Goal: Task Accomplishment & Management: Use online tool/utility

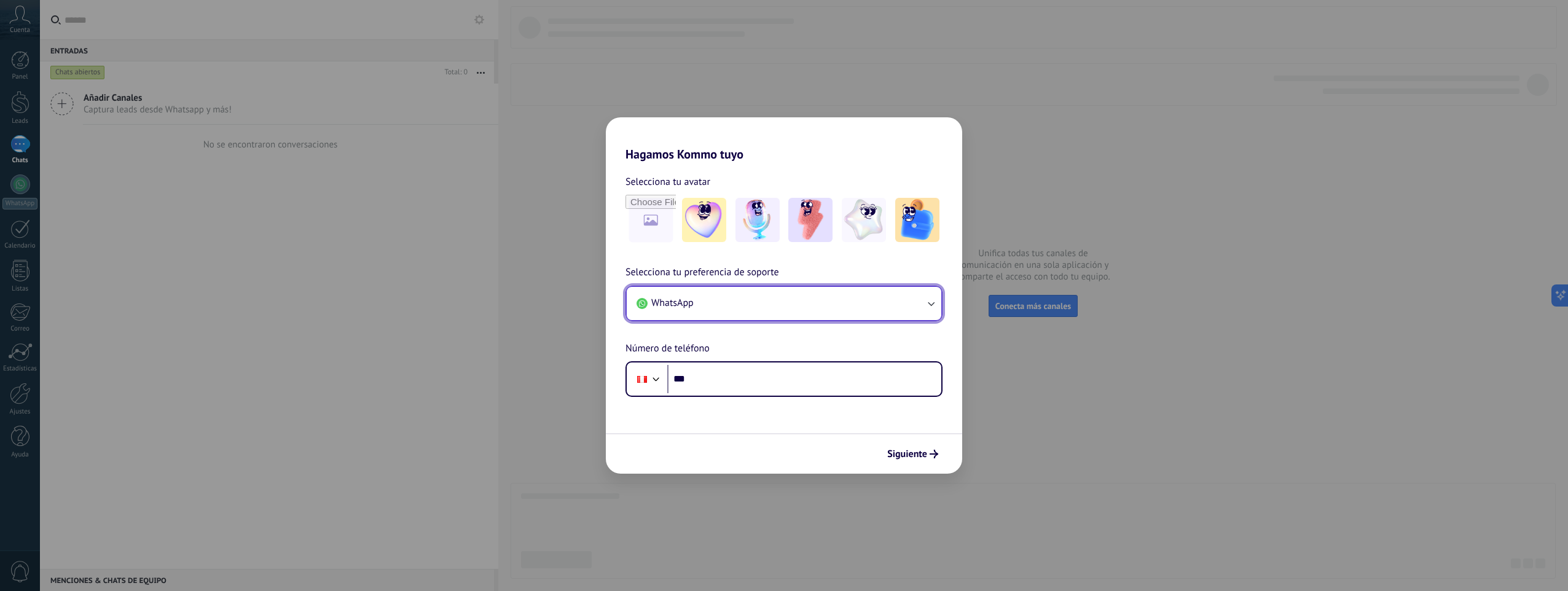
click at [773, 311] on button "WhatsApp" at bounding box center [784, 304] width 315 height 33
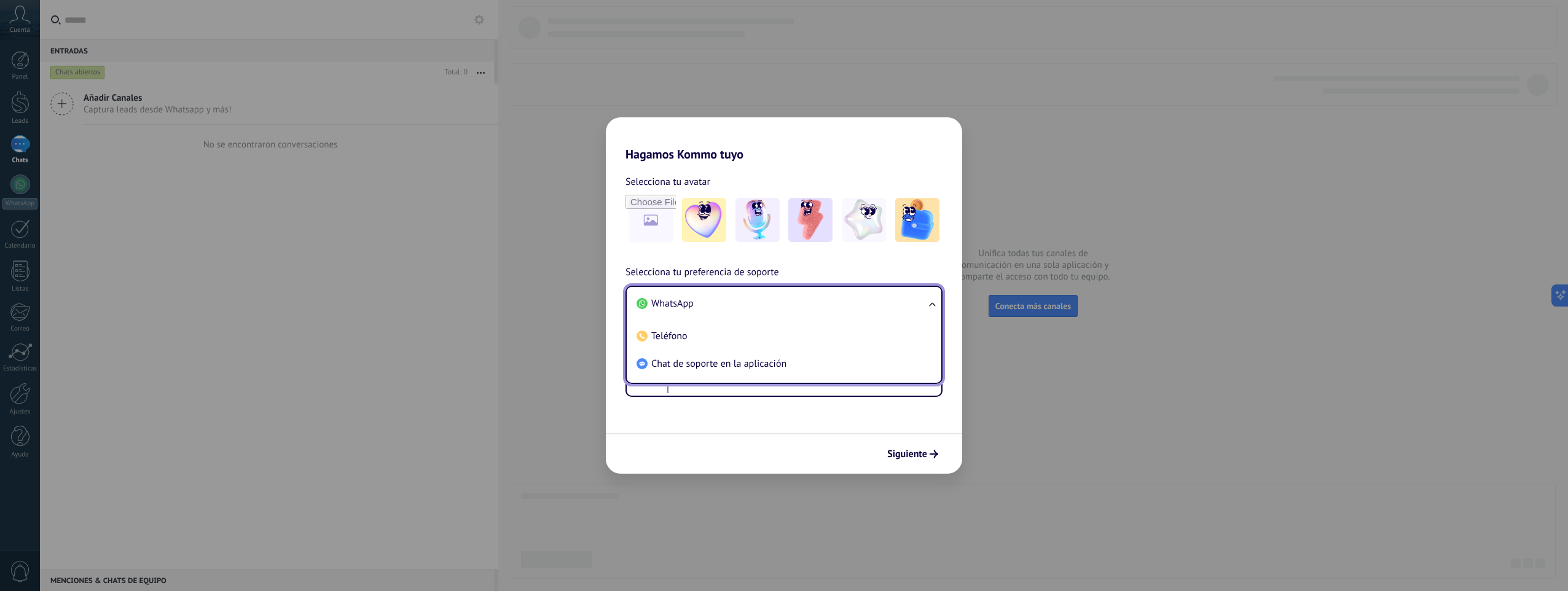
click at [769, 309] on li "WhatsApp" at bounding box center [781, 304] width 300 height 28
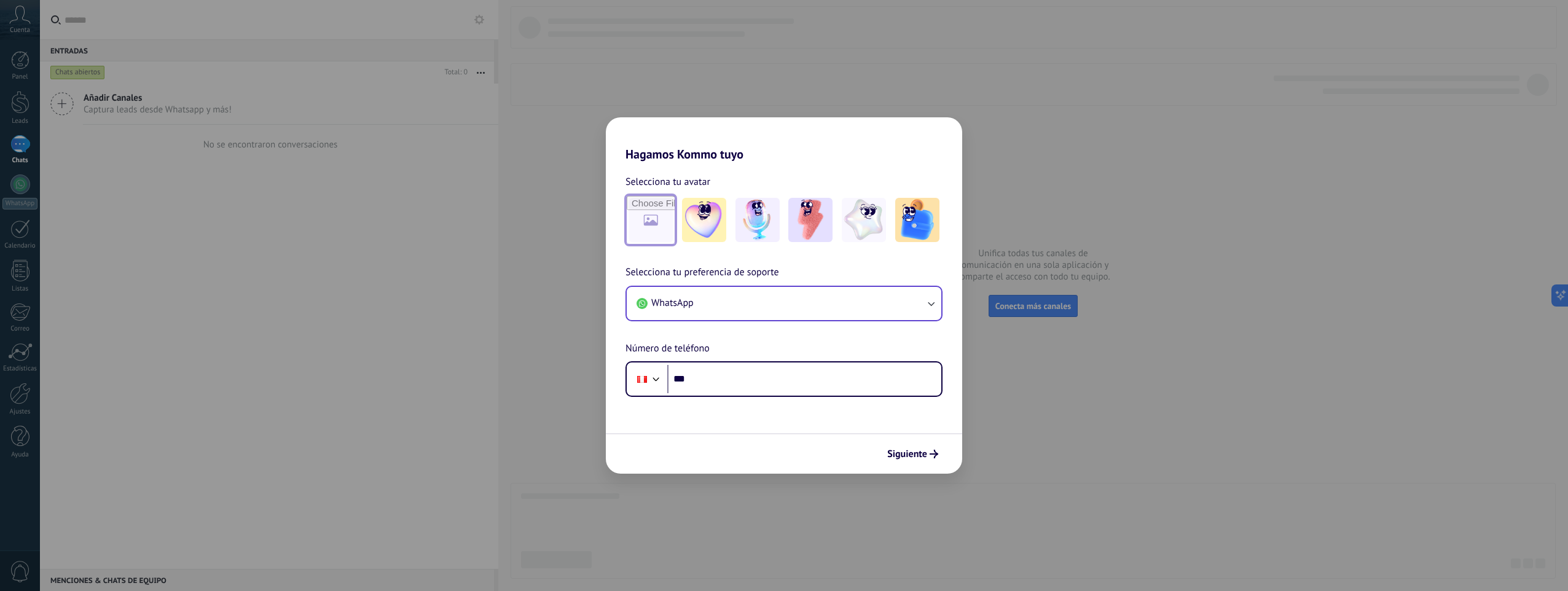
click at [666, 241] on input "file" at bounding box center [651, 220] width 48 height 48
click at [635, 224] on input "file" at bounding box center [651, 220] width 48 height 48
type input "**********"
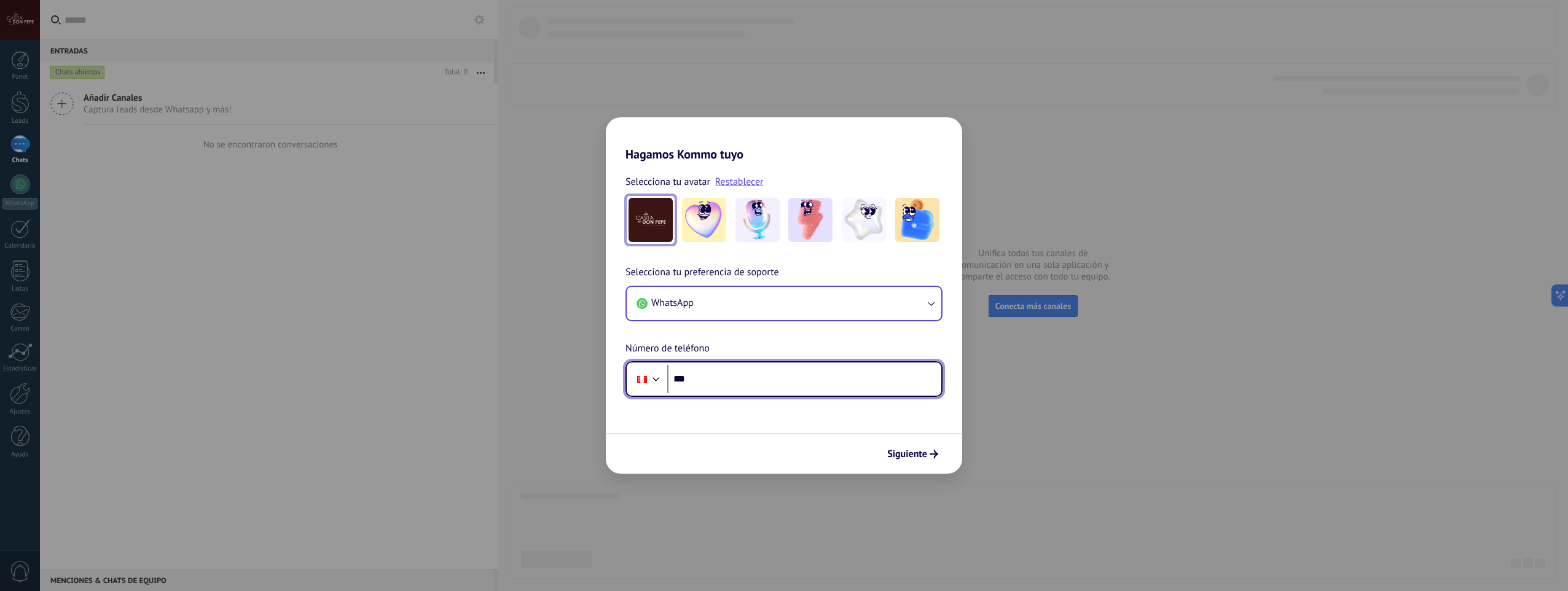
click at [740, 377] on input "***" at bounding box center [804, 380] width 274 height 29
type input "**********"
click at [937, 451] on icon "submit" at bounding box center [934, 453] width 8 height 8
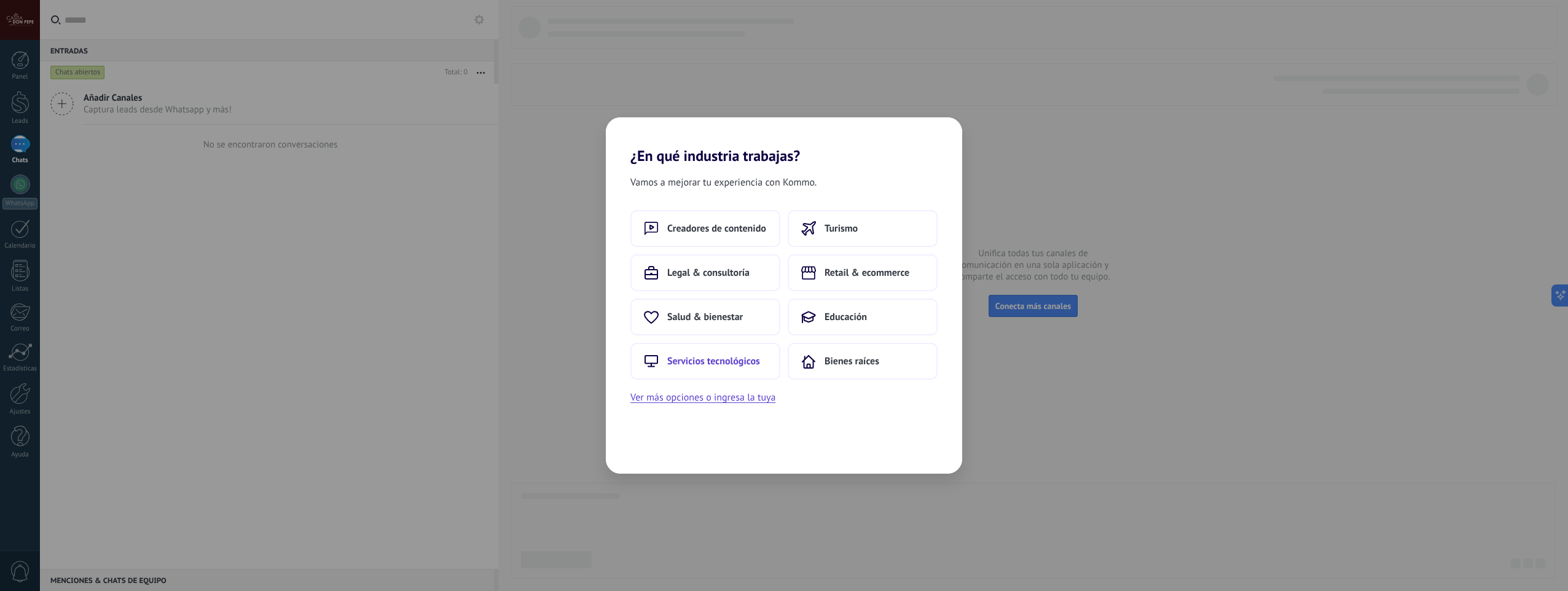
click at [723, 366] on span "Servicios tecnológicos" at bounding box center [713, 361] width 92 height 12
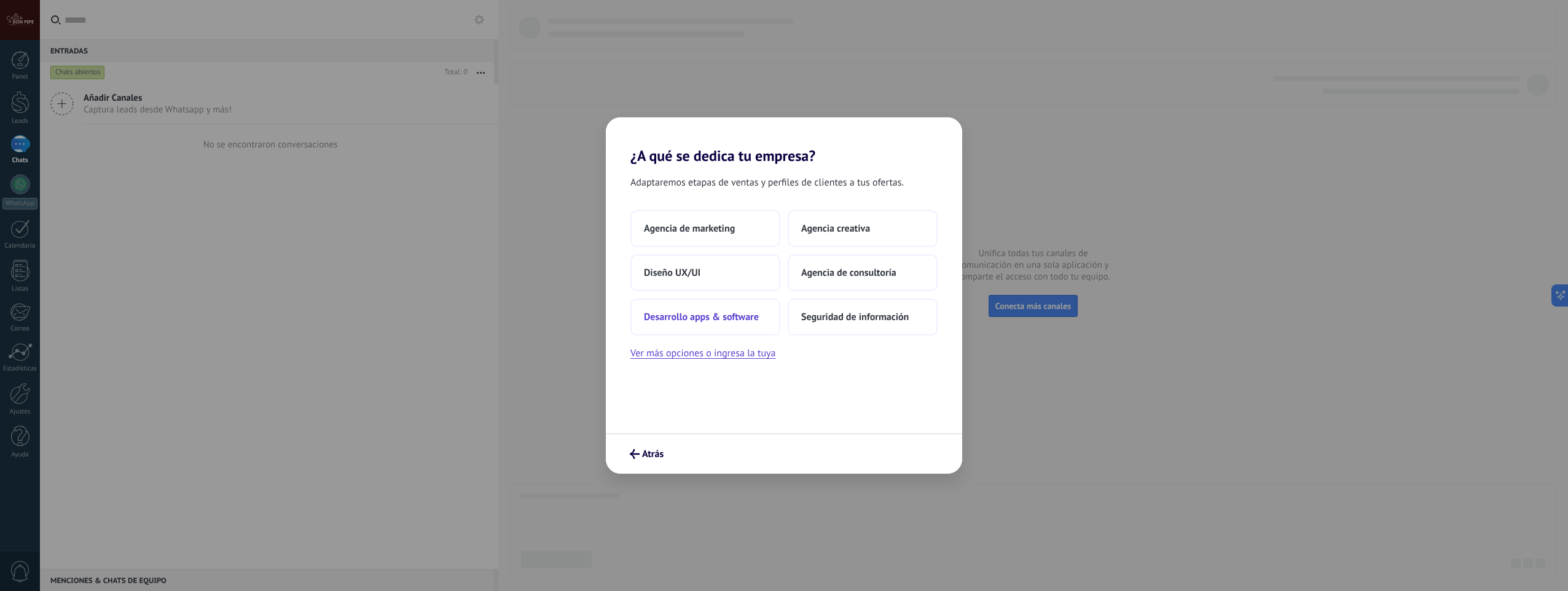
click at [682, 315] on span "Desarrollo apps & software" at bounding box center [701, 317] width 115 height 12
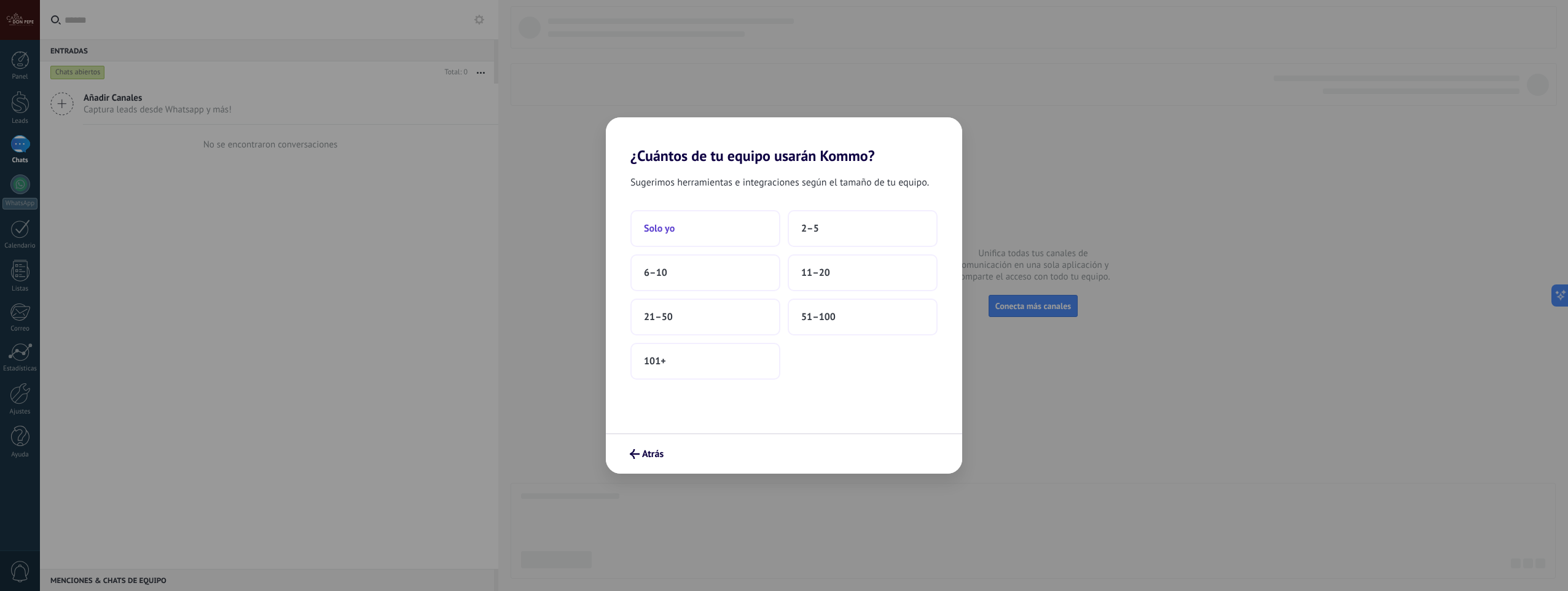
click at [736, 235] on button "Solo yo" at bounding box center [705, 229] width 150 height 37
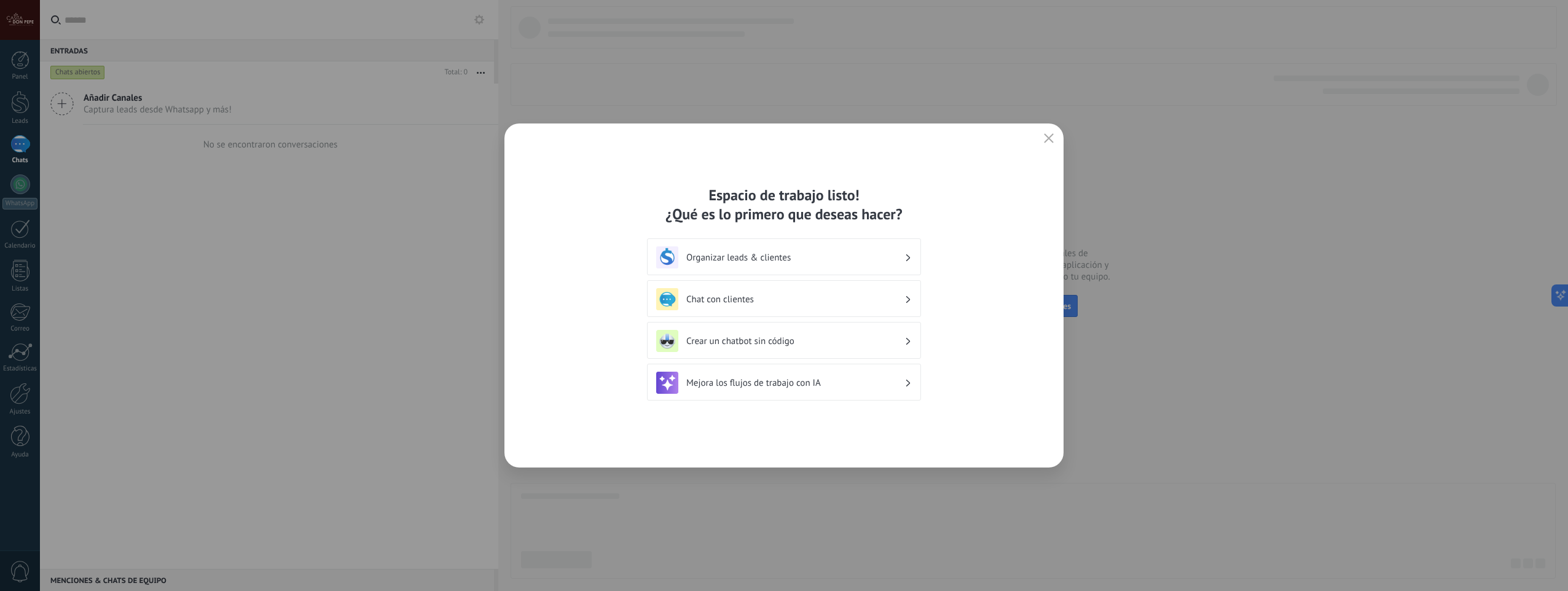
click at [909, 253] on div "Organizar leads & clientes" at bounding box center [784, 257] width 256 height 22
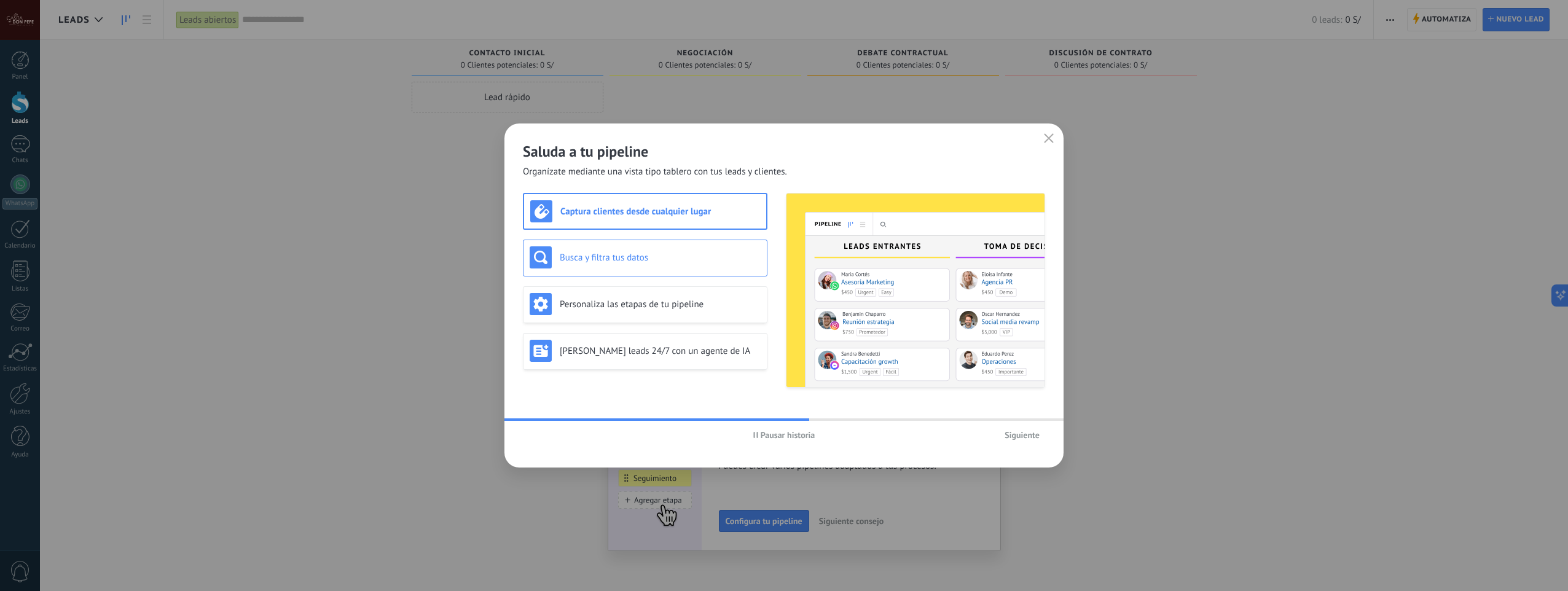
click at [706, 262] on h3 "Busca y filtra tus datos" at bounding box center [660, 258] width 201 height 12
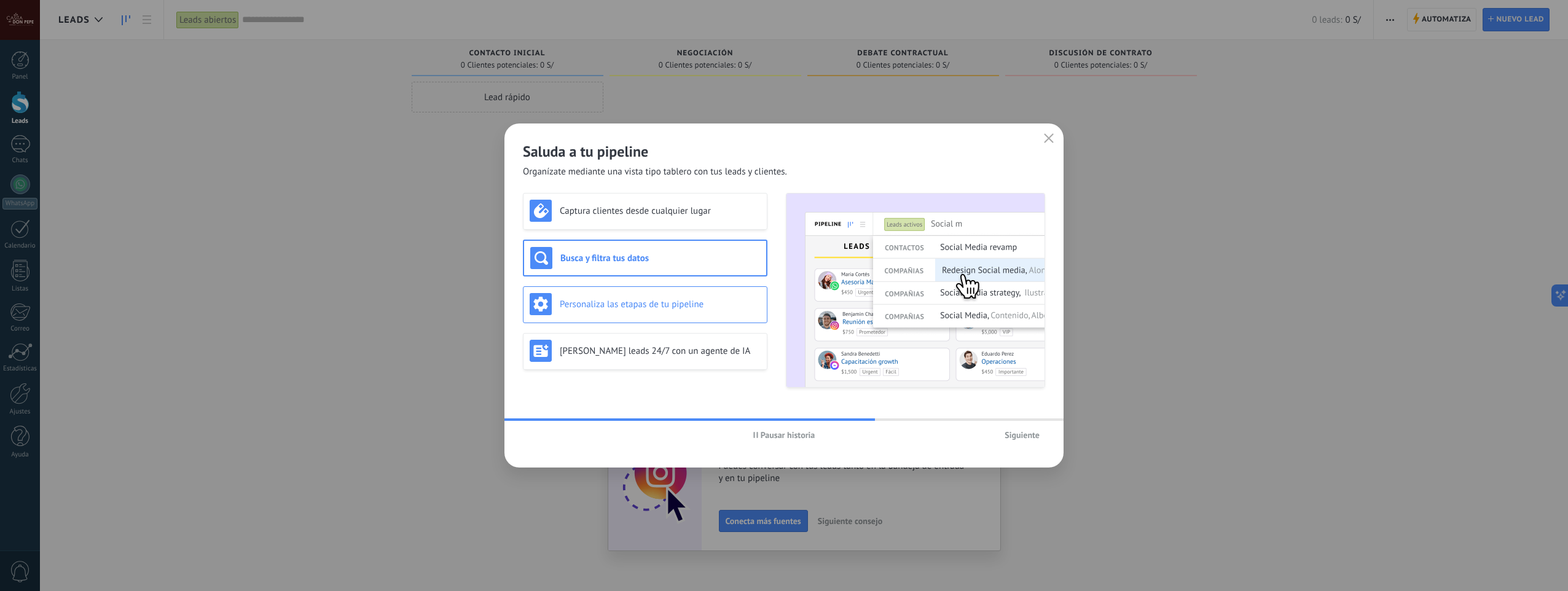
click at [698, 307] on h3 "Personaliza las etapas de tu pipeline" at bounding box center [660, 305] width 201 height 12
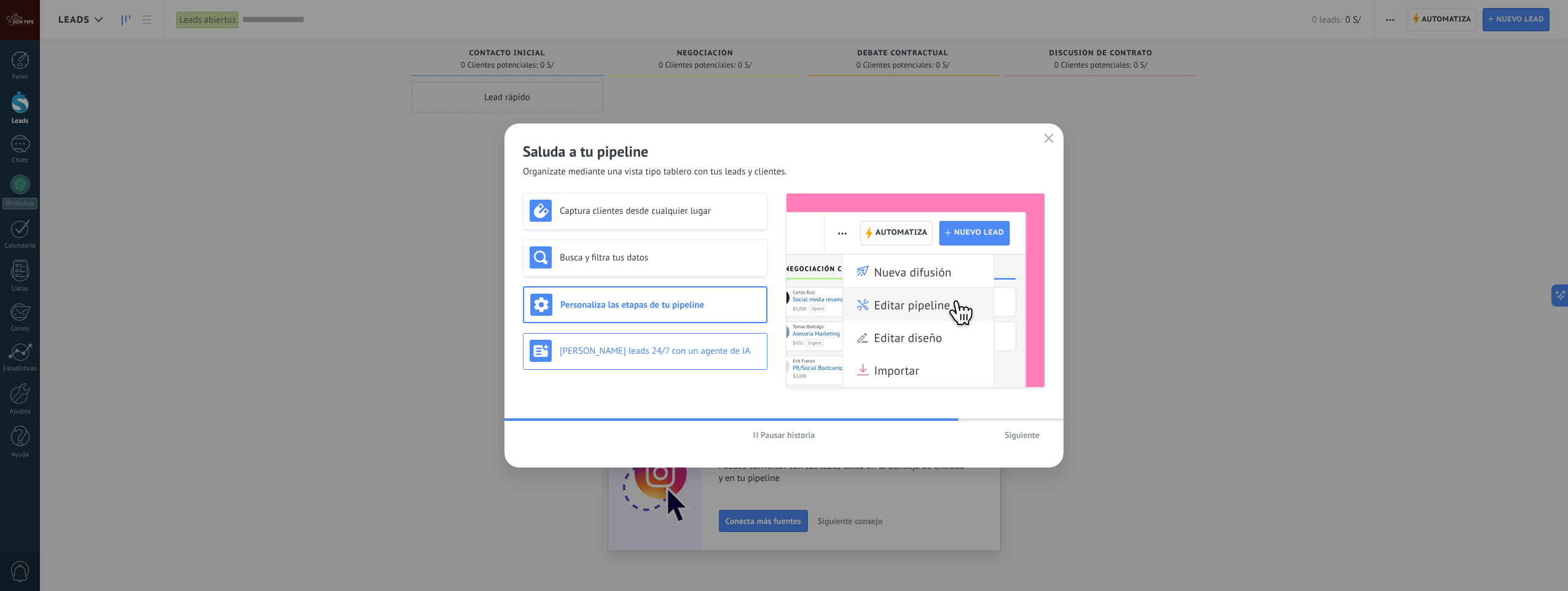
click at [678, 353] on h3 "[PERSON_NAME] leads 24/7 con un agente de IA" at bounding box center [660, 351] width 201 height 12
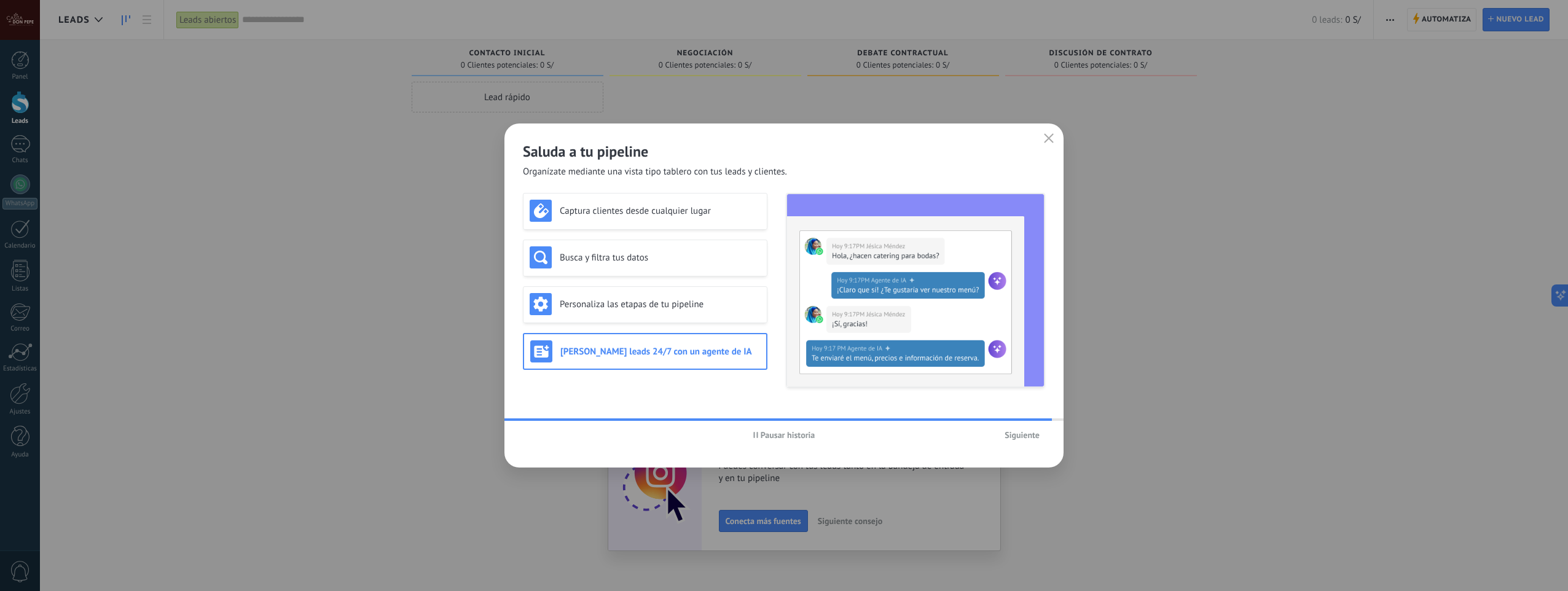
click at [1034, 437] on span "Siguiente" at bounding box center [1022, 435] width 35 height 8
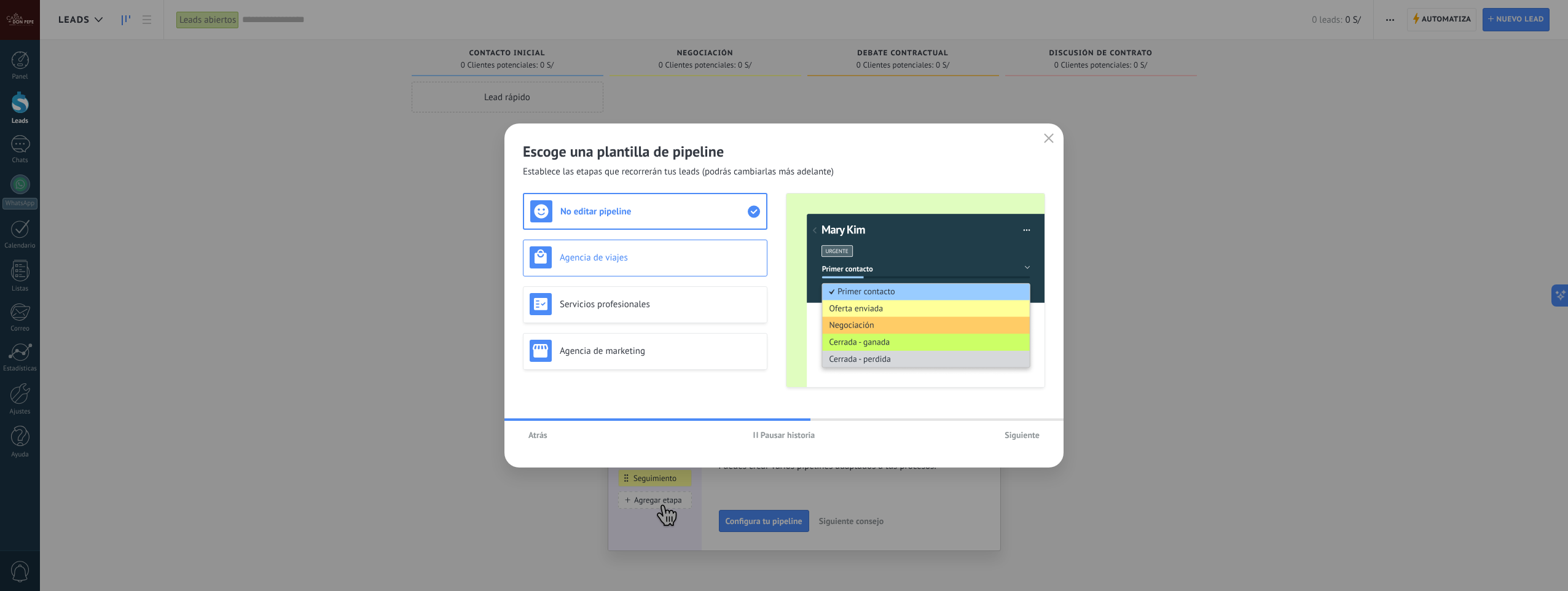
click at [698, 261] on h3 "Agencia de viajes" at bounding box center [660, 258] width 201 height 12
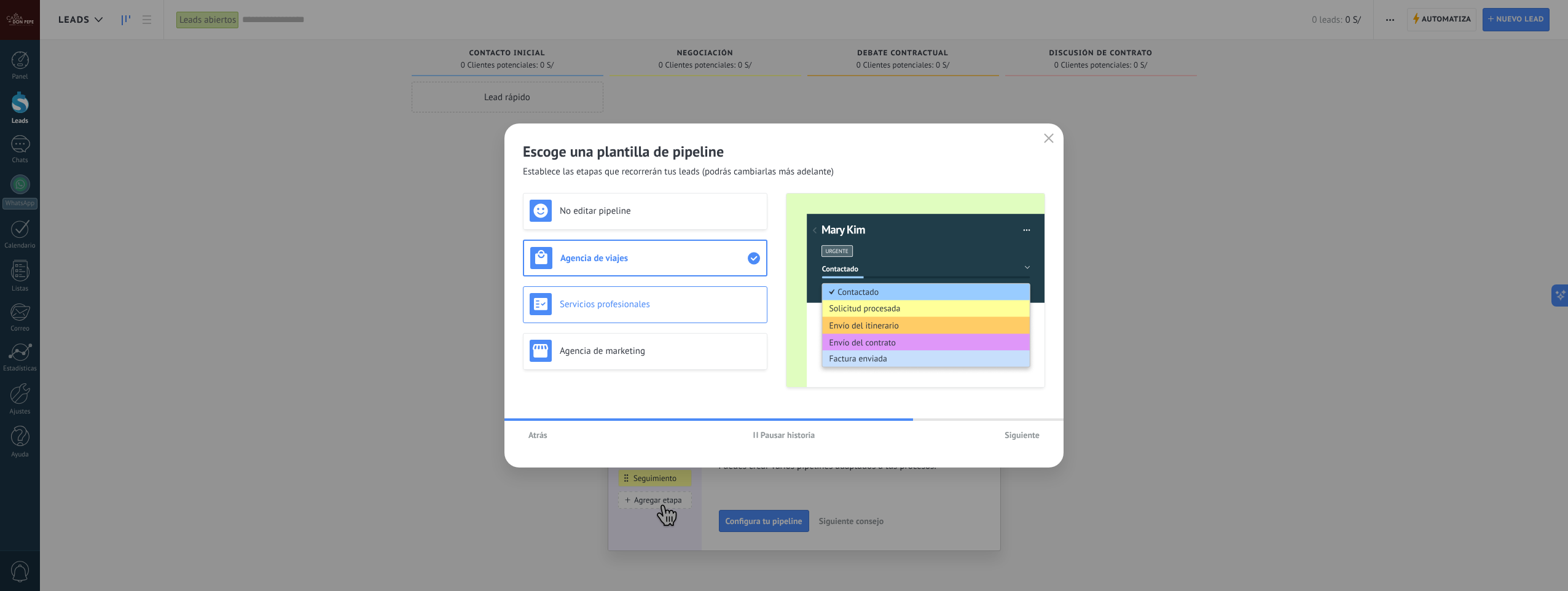
click at [722, 289] on div "Servicios profesionales" at bounding box center [645, 305] width 244 height 37
click at [724, 350] on h3 "Agencia de marketing" at bounding box center [660, 351] width 201 height 12
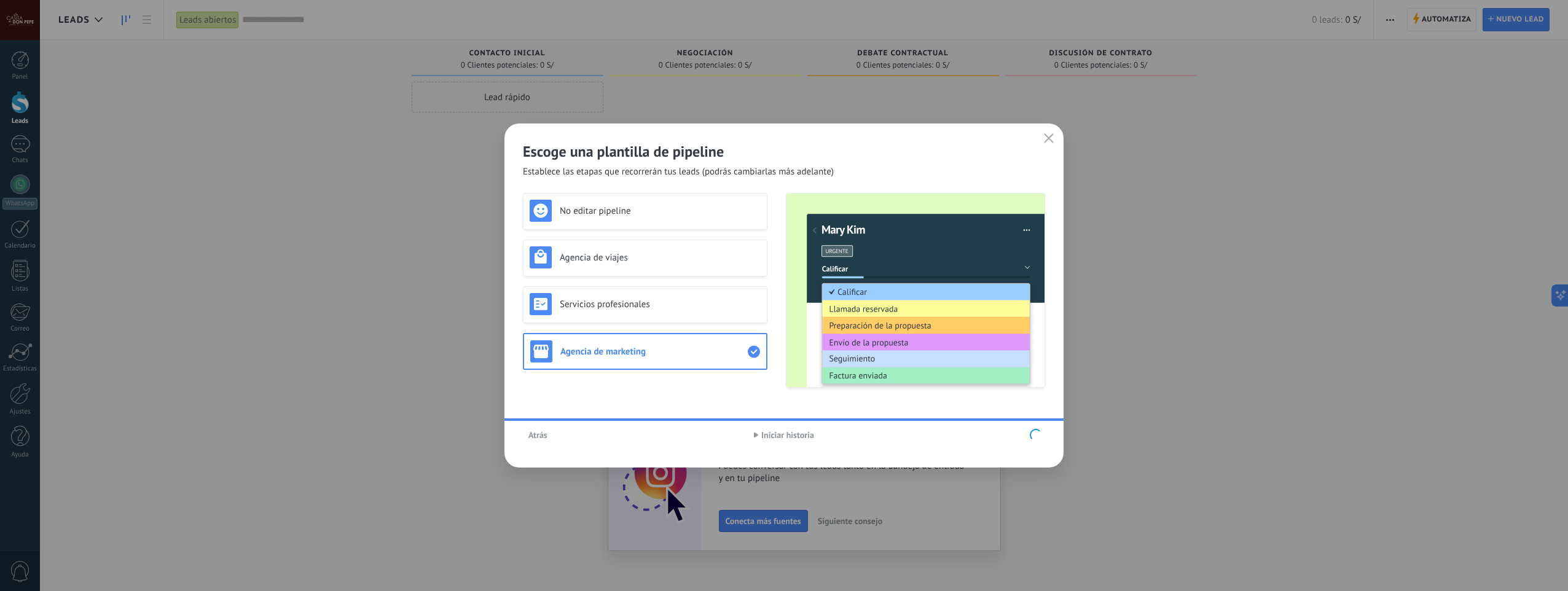
click at [742, 305] on div "No editar pipeline Agencia de viajes Servicios profesionales Agencia de marketi…" at bounding box center [645, 290] width 244 height 195
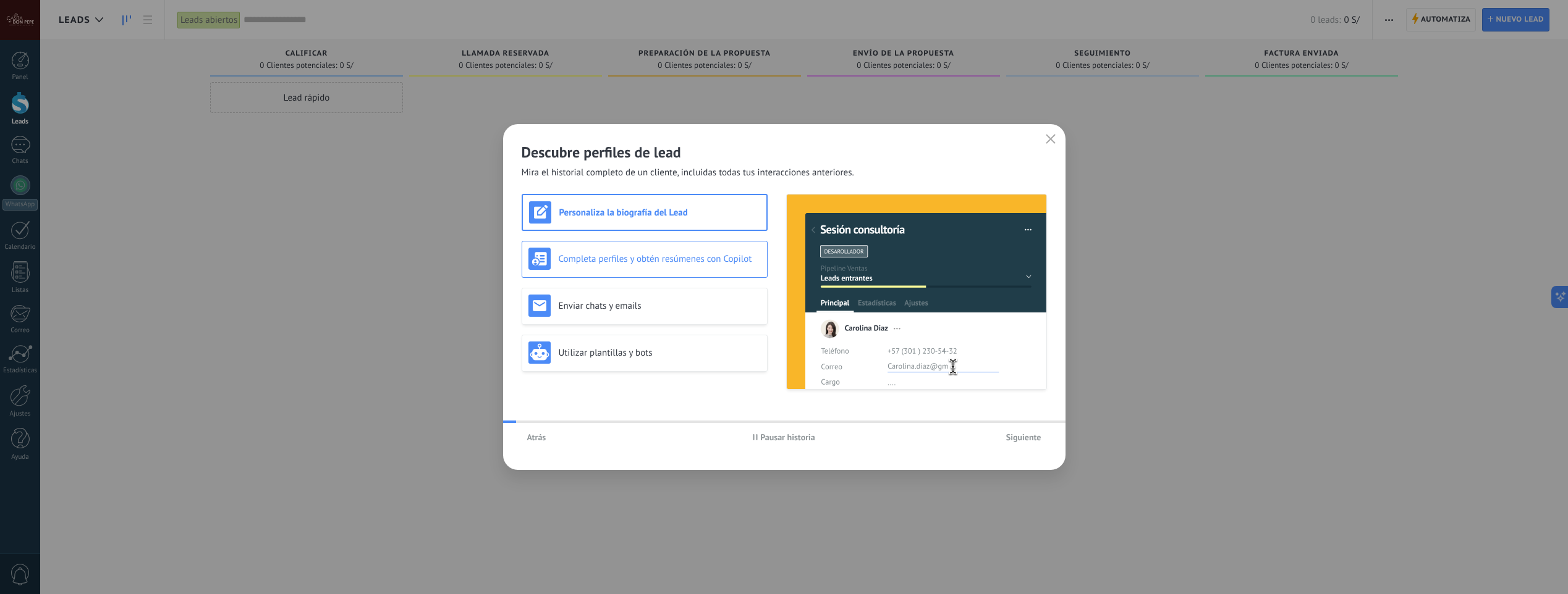
click at [694, 253] on h3 "Completa perfiles y obtén resúmenes con Copilot" at bounding box center [659, 259] width 202 height 12
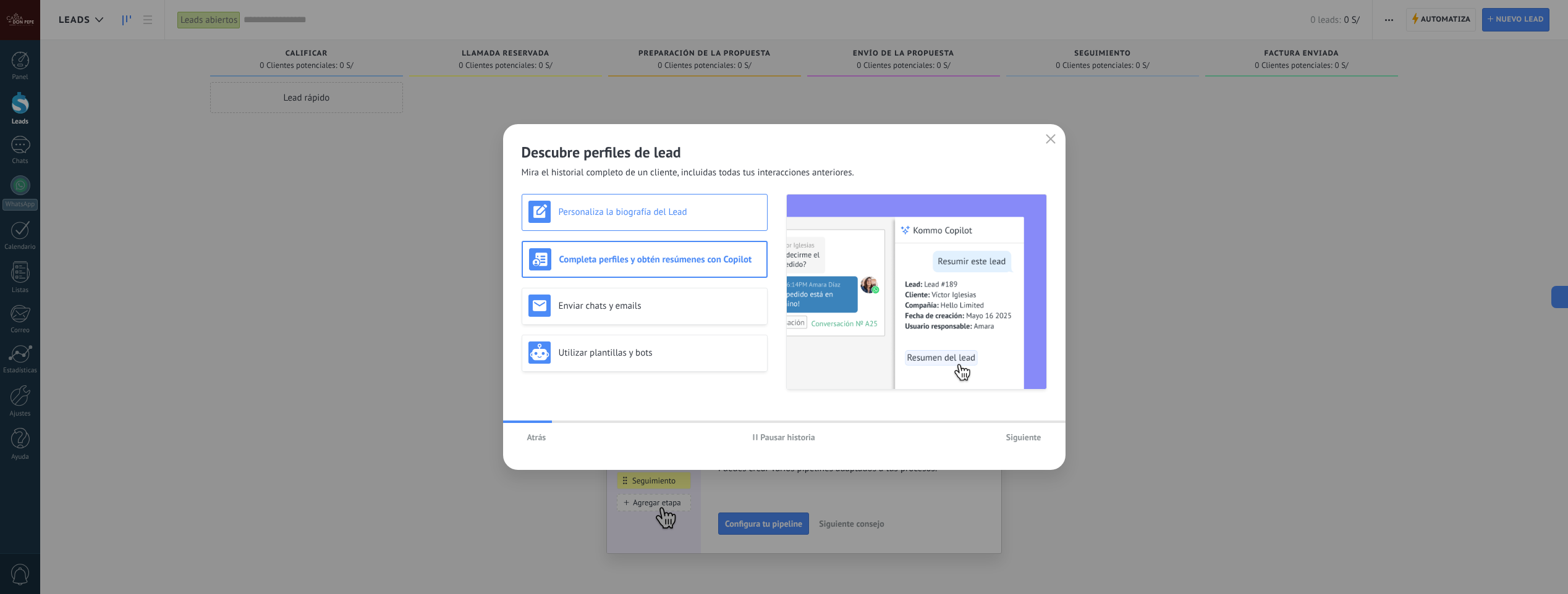
click at [704, 217] on h3 "Personaliza la biografía del Lead" at bounding box center [659, 212] width 202 height 12
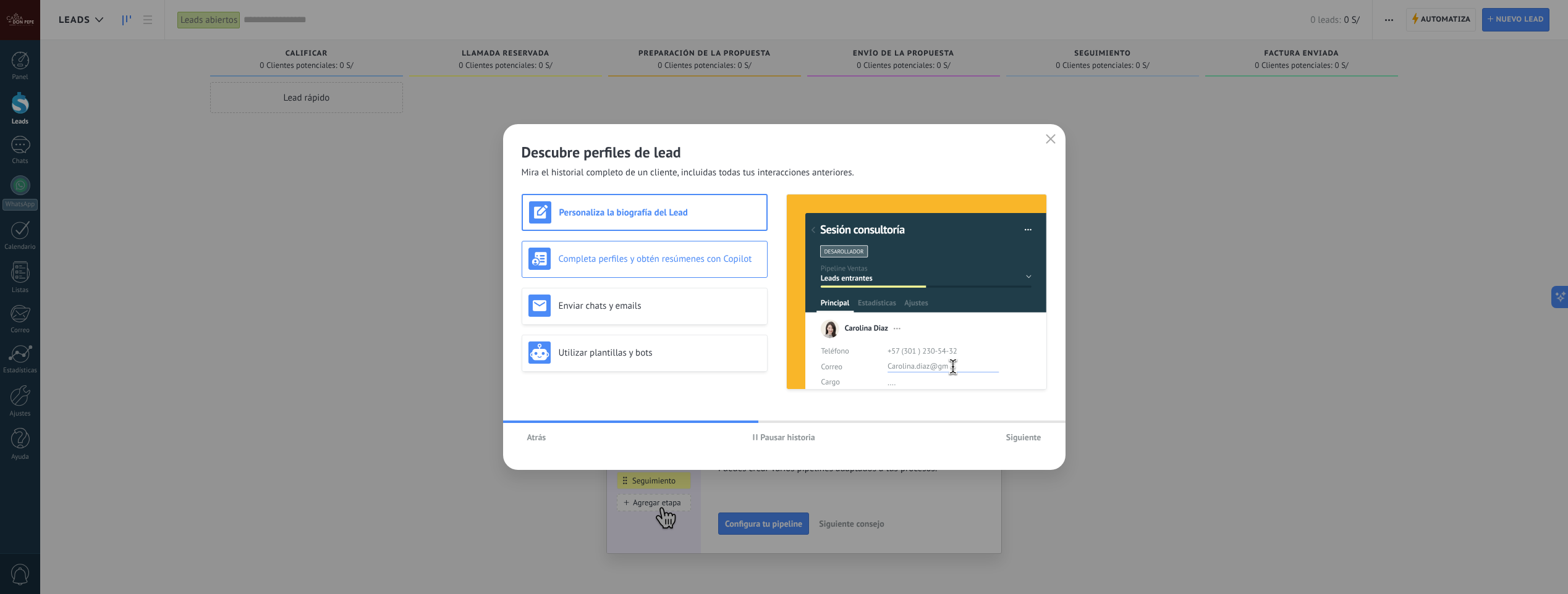
drag, startPoint x: 705, startPoint y: 266, endPoint x: 706, endPoint y: 272, distance: 6.1
click at [705, 271] on div "Completa perfiles y obtén resúmenes con Copilot" at bounding box center [644, 259] width 246 height 37
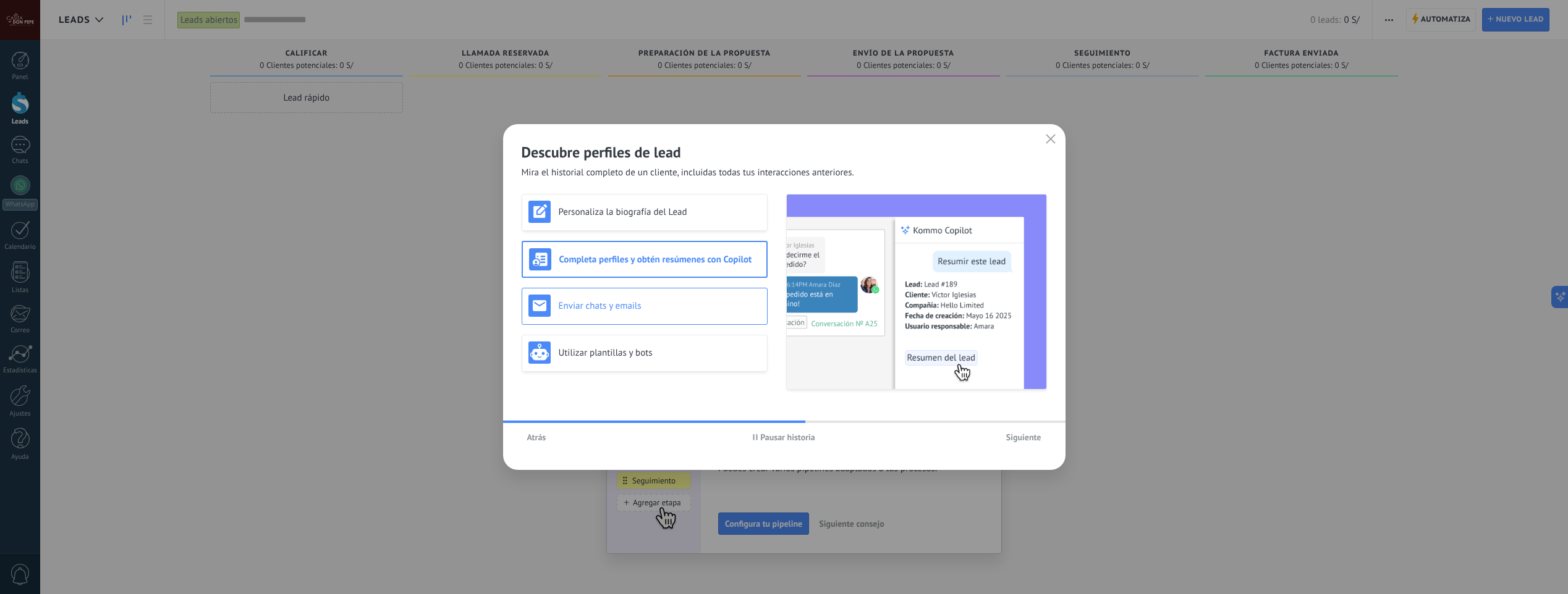
click at [698, 308] on h3 "Enviar chats y emails" at bounding box center [659, 306] width 202 height 12
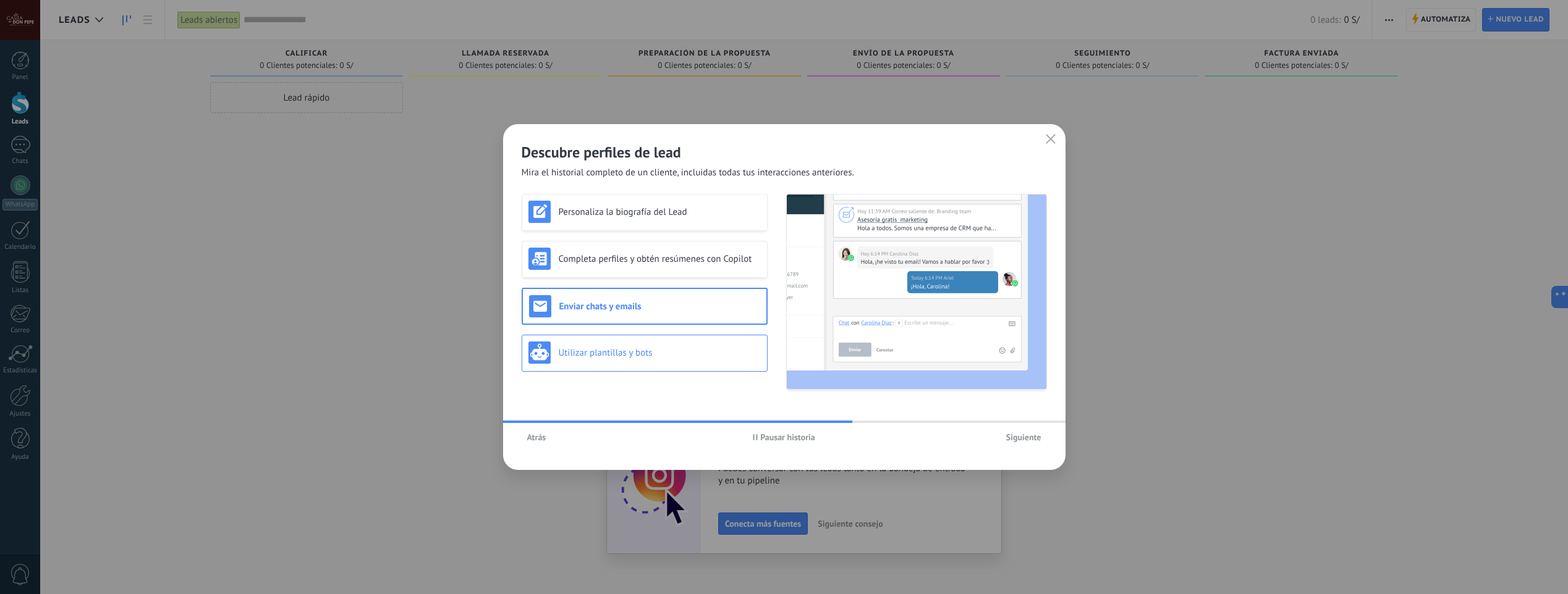
click at [686, 348] on h3 "Utilizar plantillas y bots" at bounding box center [659, 353] width 202 height 12
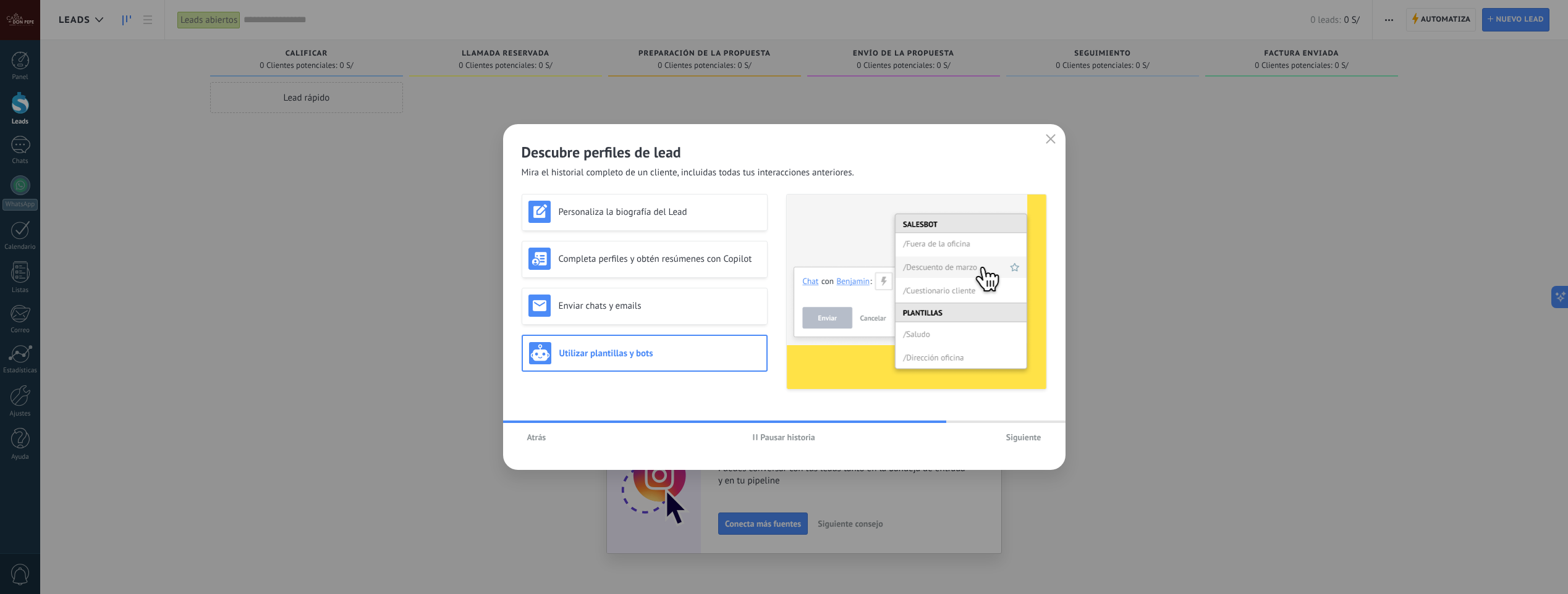
click at [1027, 438] on span "Siguiente" at bounding box center [1024, 437] width 36 height 8
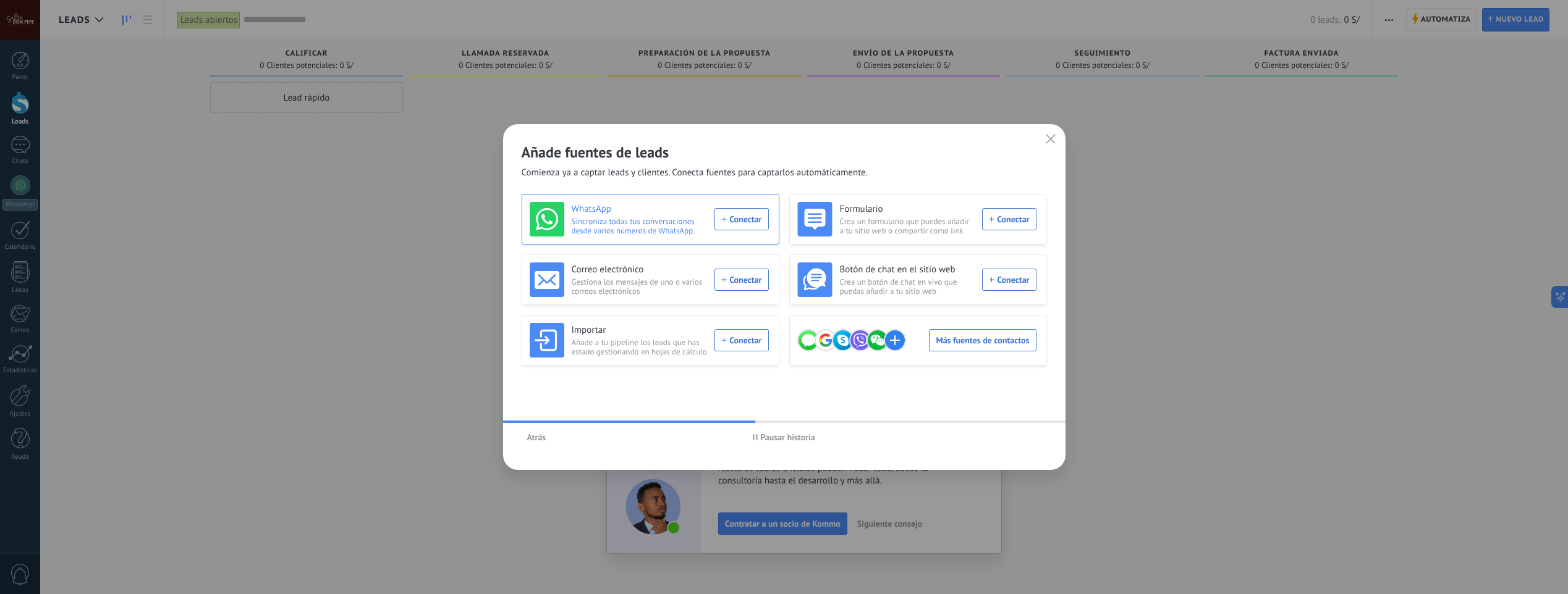
click at [746, 223] on div "WhatsApp Sincroniza todas tus conversaciones desde varios números de WhatsApp. …" at bounding box center [649, 219] width 239 height 35
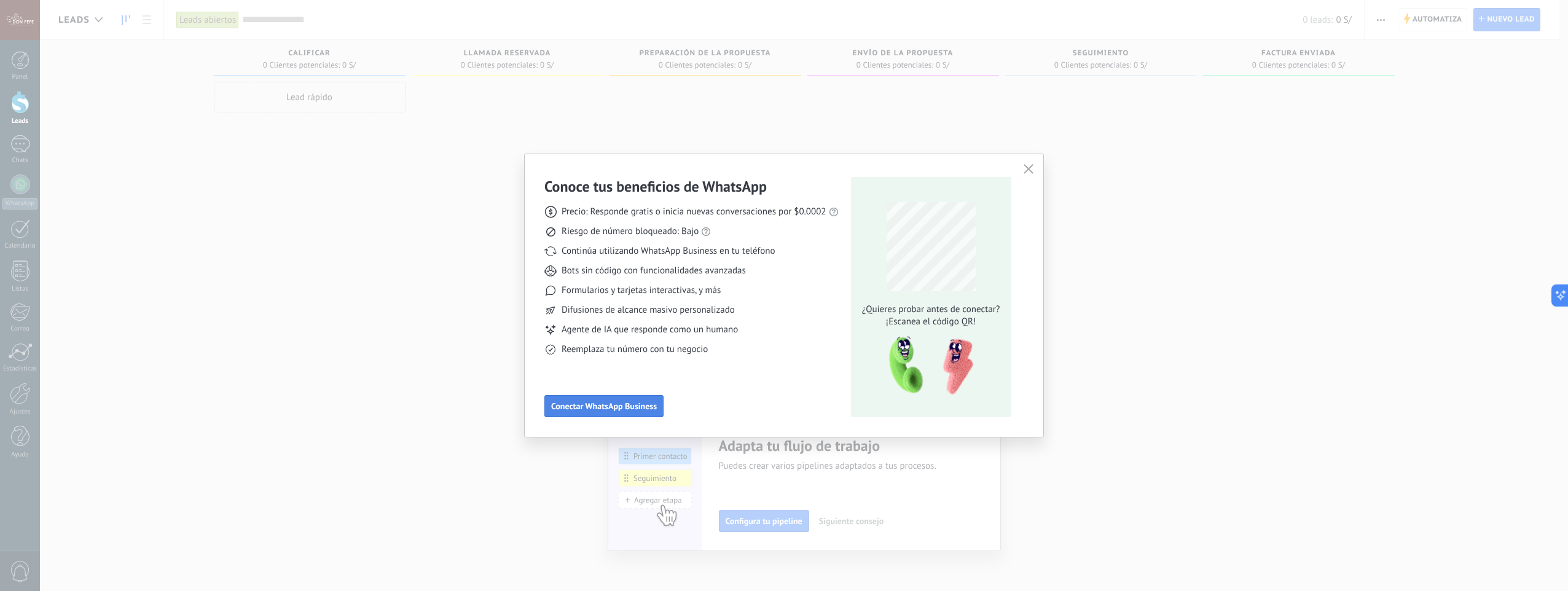
click at [643, 405] on span "Conectar WhatsApp Business" at bounding box center [604, 406] width 106 height 8
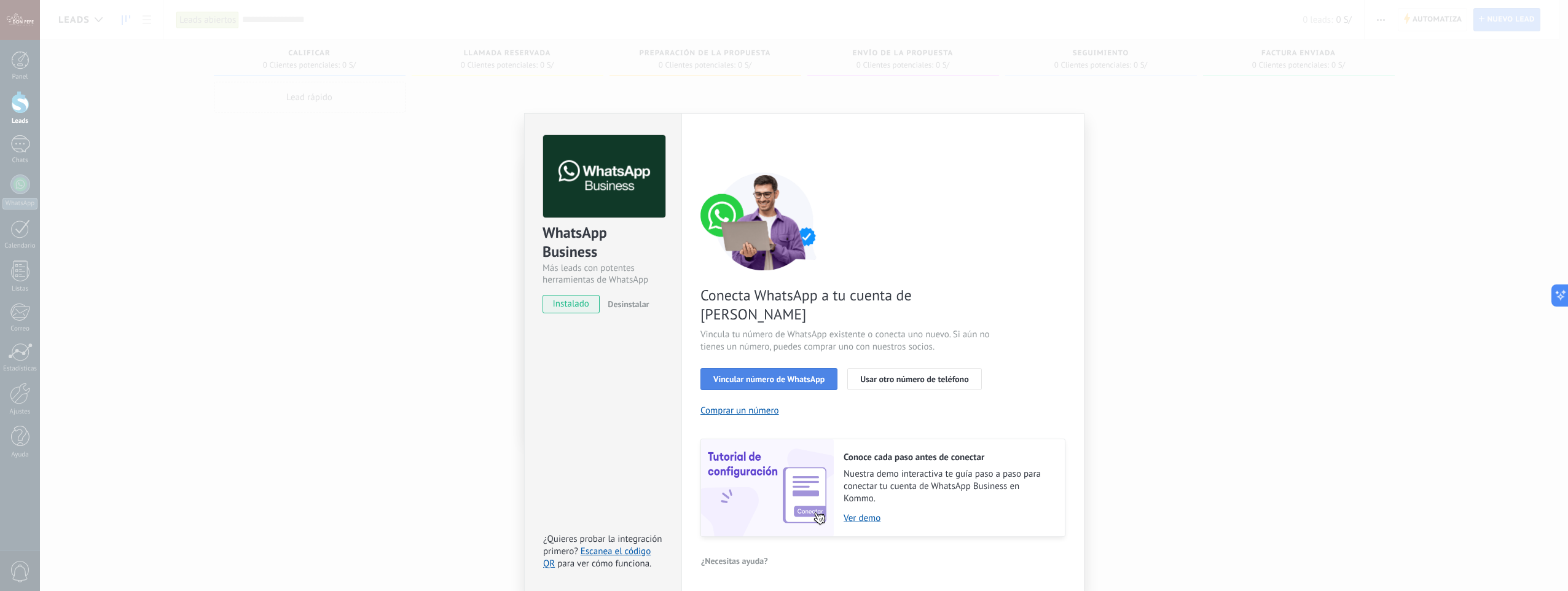
click at [823, 375] on span "Vincular número de WhatsApp" at bounding box center [769, 379] width 111 height 8
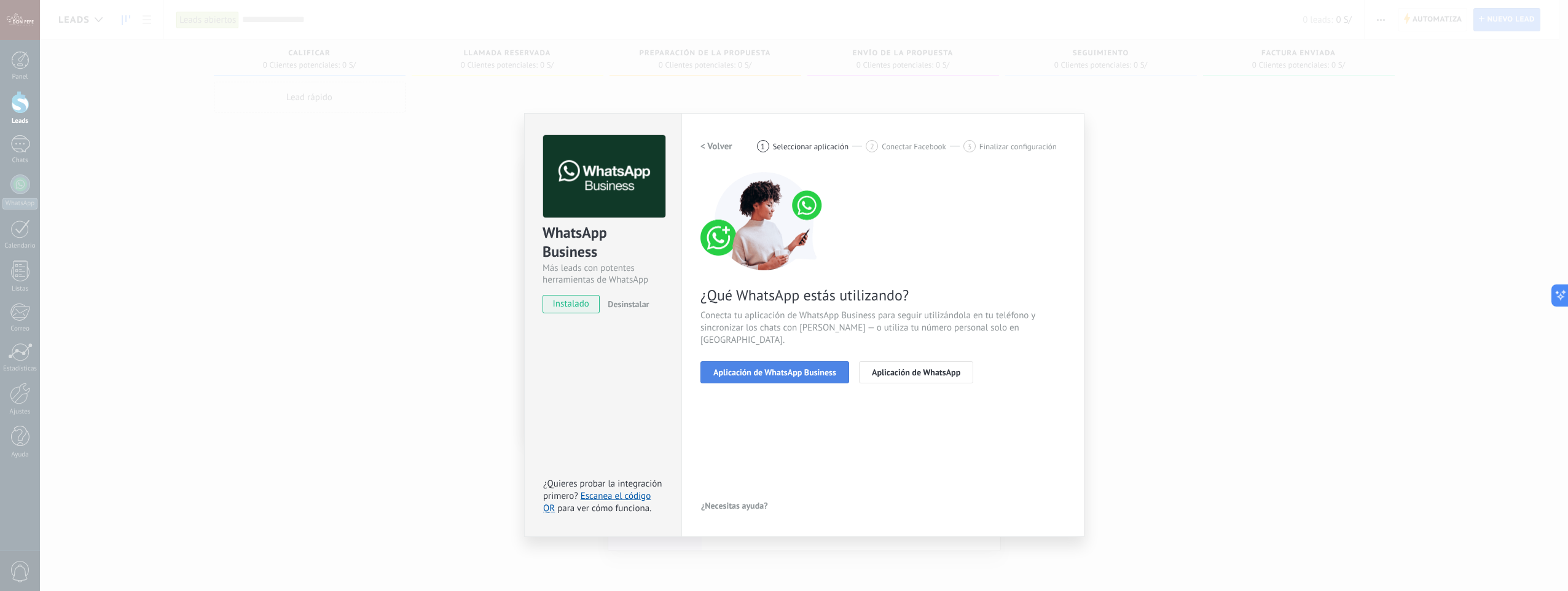
click at [793, 368] on span "Aplicación de WhatsApp Business" at bounding box center [774, 372] width 123 height 8
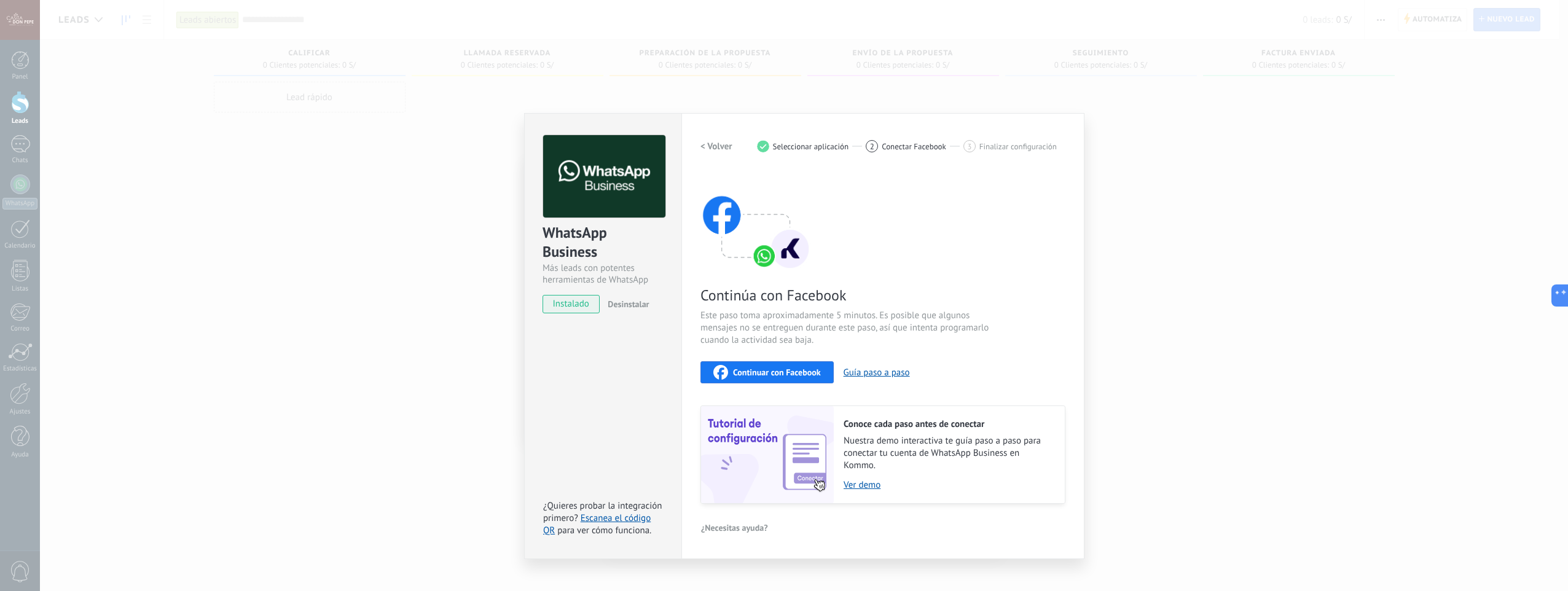
click at [806, 368] on span "Continuar con Facebook" at bounding box center [776, 372] width 88 height 8
click at [745, 372] on span "Continuar con Facebook" at bounding box center [776, 372] width 88 height 8
click at [755, 106] on div "WhatsApp Business Más leads con potentes herramientas de WhatsApp instalado Des…" at bounding box center [804, 296] width 1528 height 591
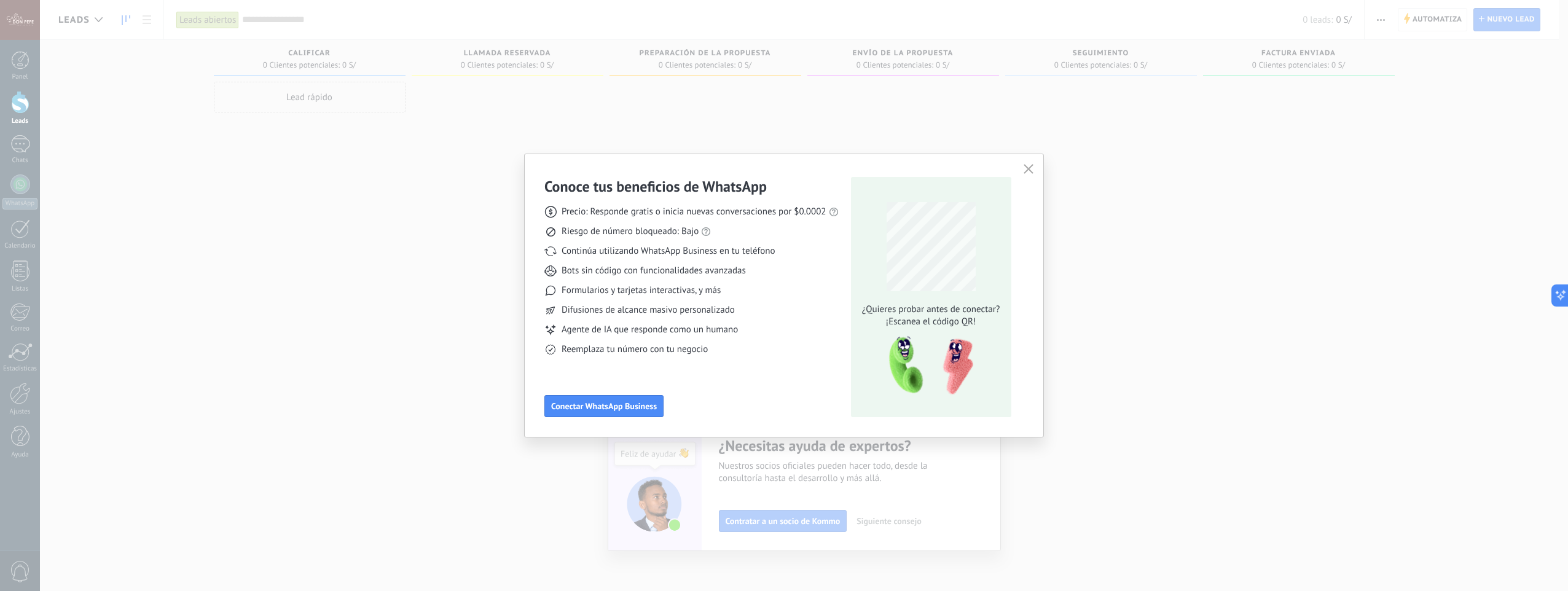
click at [1212, 298] on div "Conoce tus beneficios de WhatsApp Precio: Responde gratis o inicia nuevas conve…" at bounding box center [784, 296] width 1568 height 591
click at [1037, 177] on div "Conoce tus beneficios de WhatsApp Precio: Responde gratis o inicia nuevas conve…" at bounding box center [784, 296] width 519 height 283
click at [1030, 170] on icon "button" at bounding box center [1028, 168] width 10 height 10
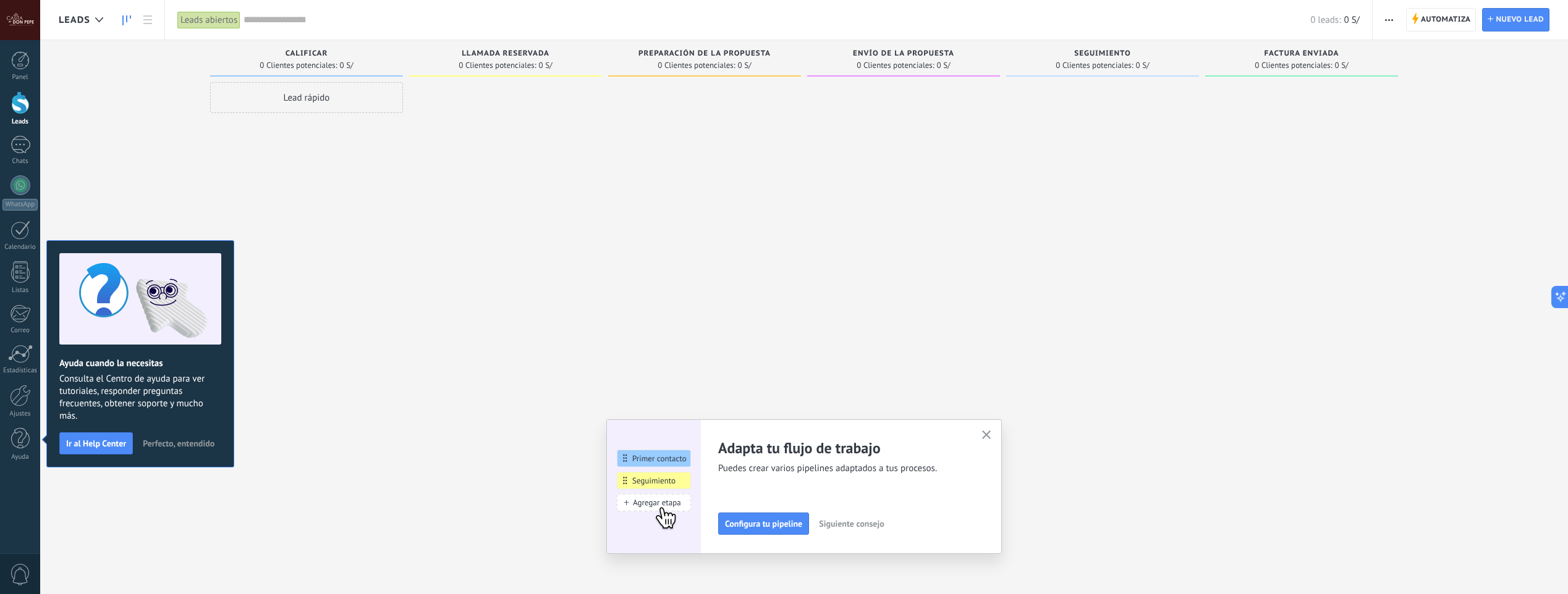
click at [991, 435] on icon "button" at bounding box center [987, 435] width 9 height 9
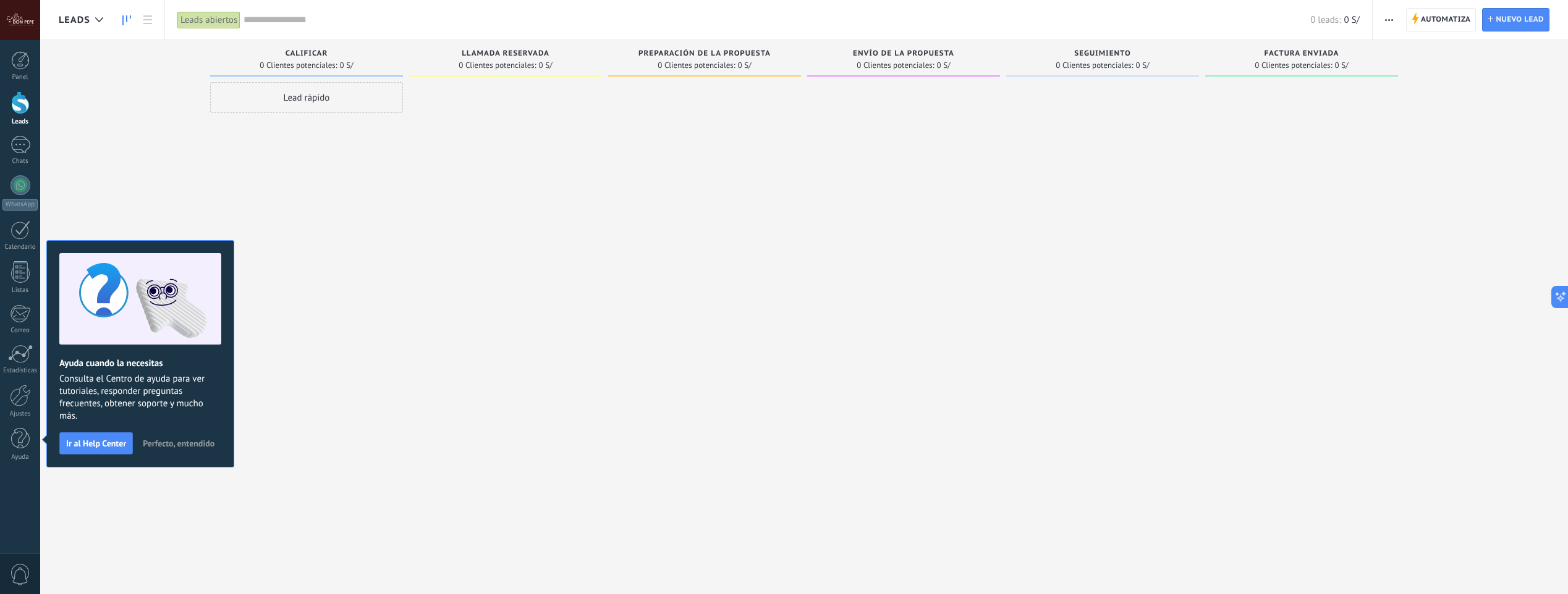
click at [535, 199] on div at bounding box center [505, 299] width 193 height 433
click at [197, 447] on span "Perfecto, entendido" at bounding box center [178, 443] width 72 height 8
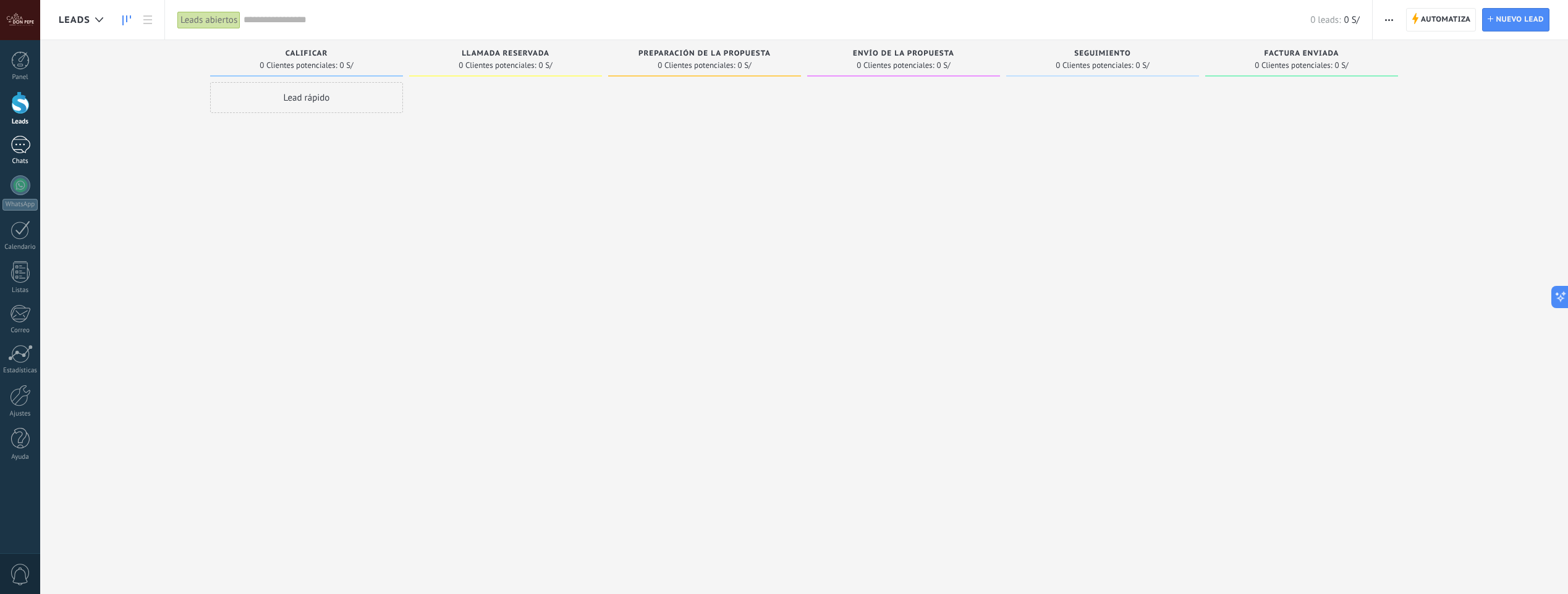
click at [15, 151] on div at bounding box center [20, 145] width 20 height 18
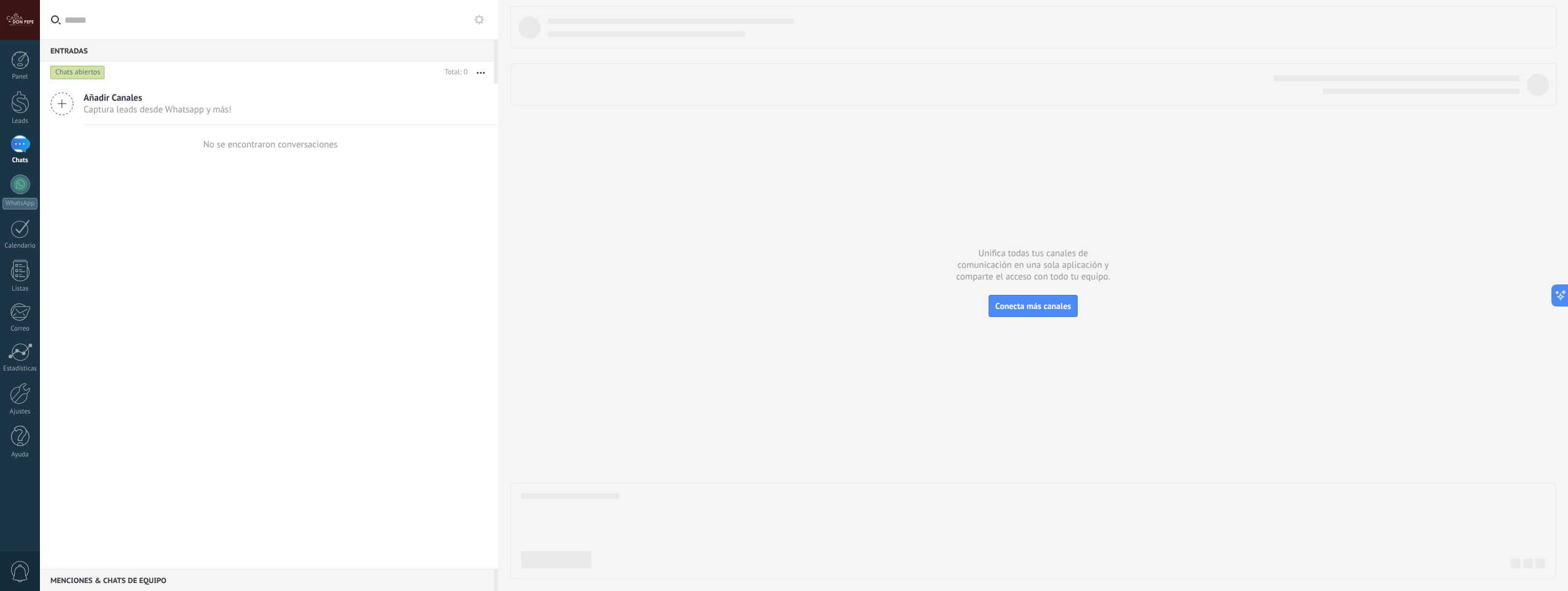
click at [118, 102] on span "Añadir Canales" at bounding box center [157, 98] width 148 height 12
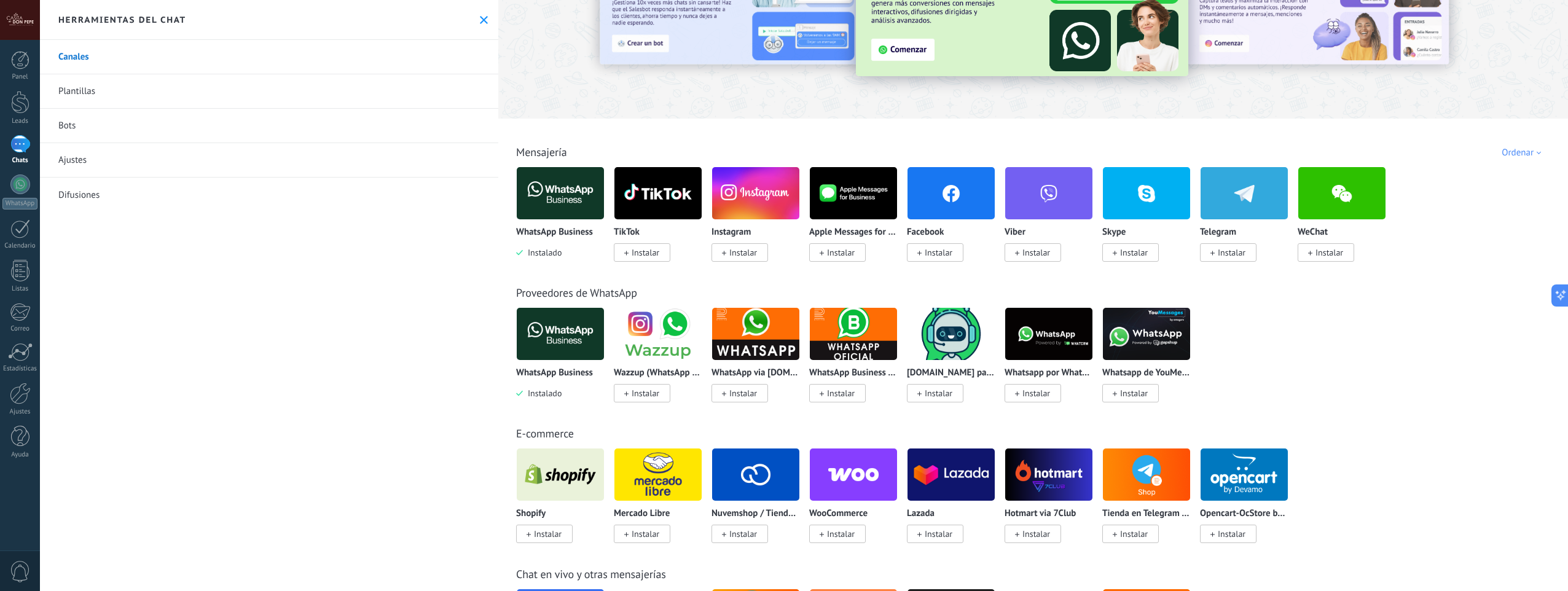
scroll to position [123, 0]
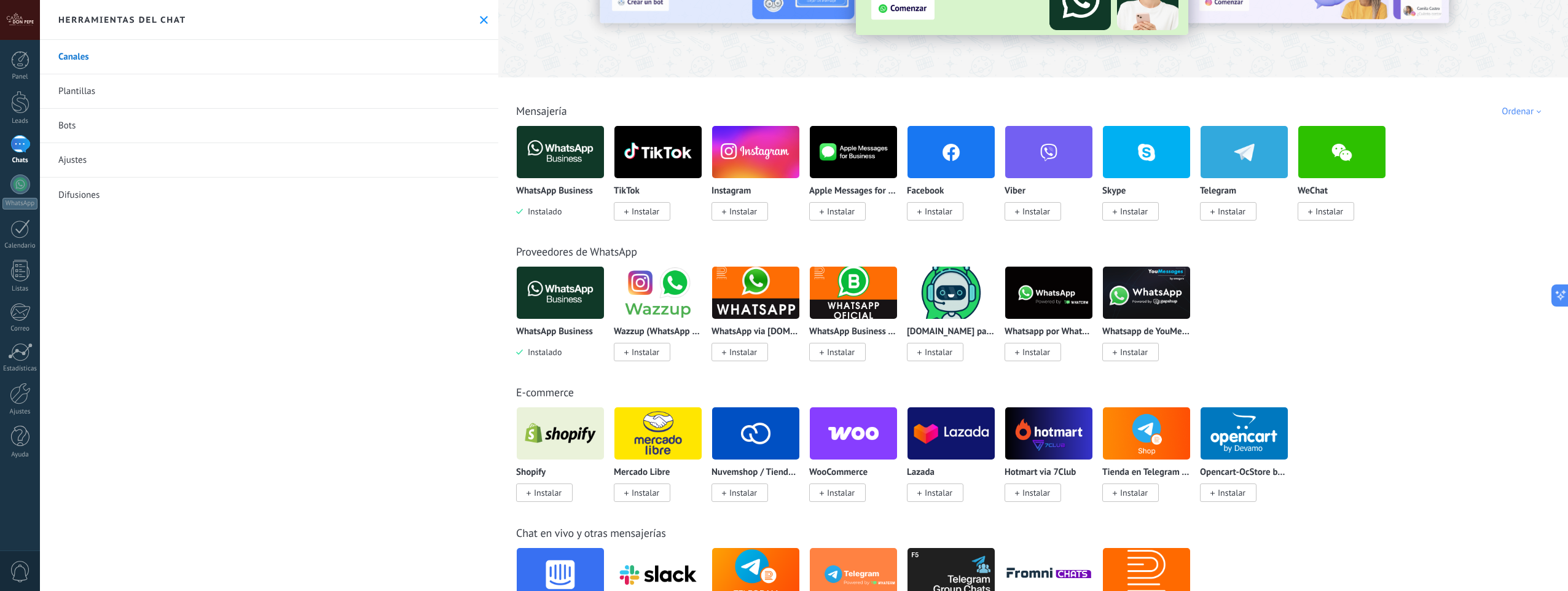
click at [1435, 242] on div "Proveedores de WhatsApp WhatsApp Business Instalado Wazzup (WhatsApp & Instagra…" at bounding box center [1033, 290] width 1062 height 141
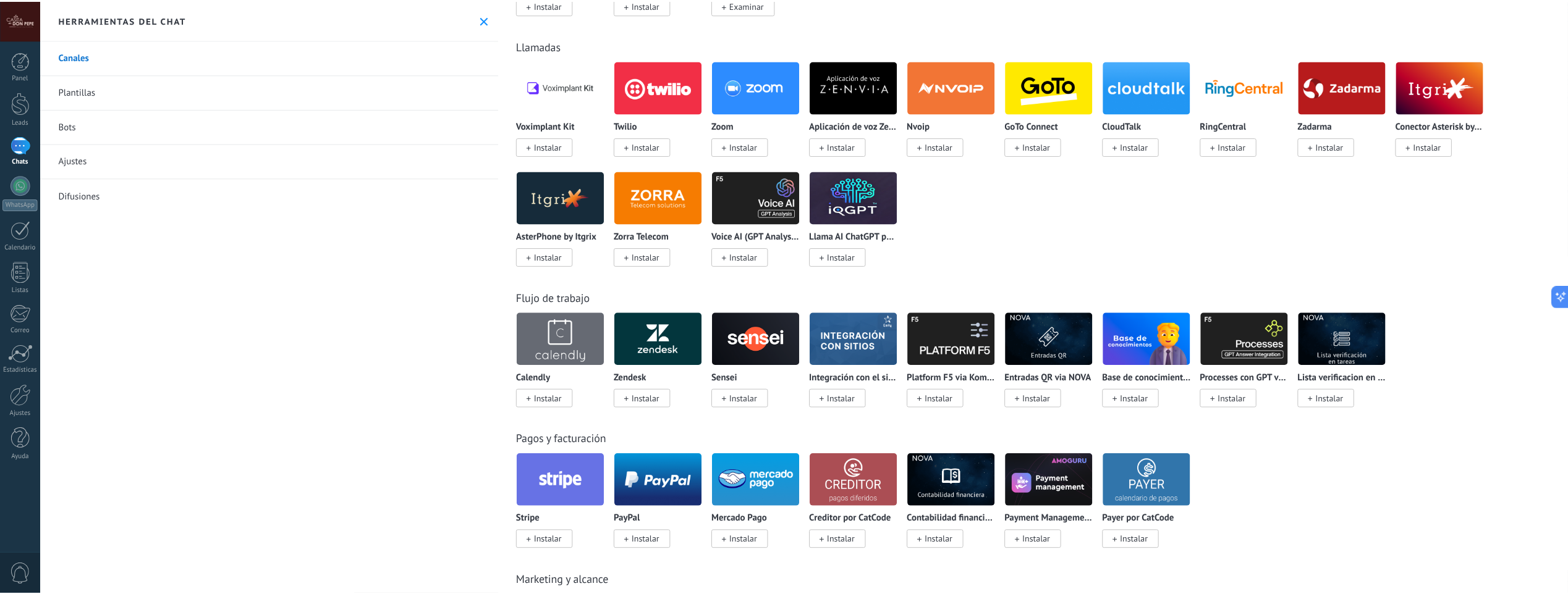
scroll to position [1025, 0]
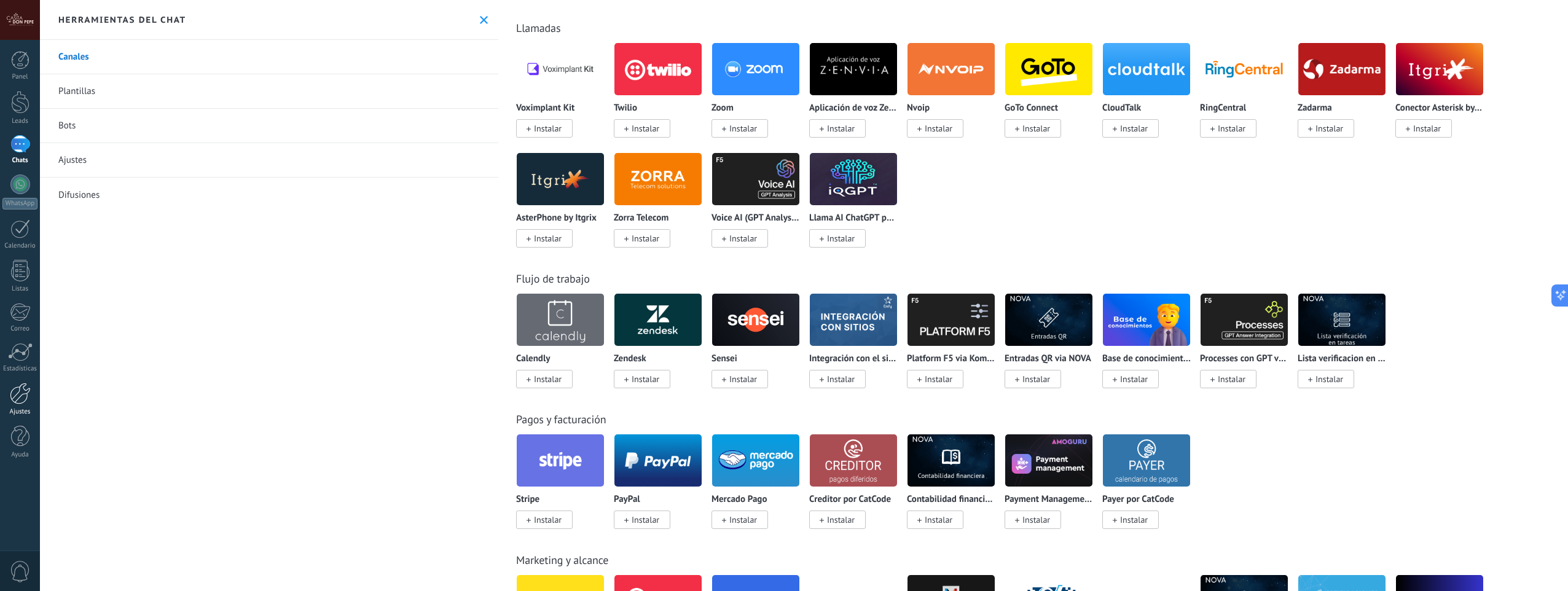
click at [23, 397] on div at bounding box center [20, 393] width 21 height 22
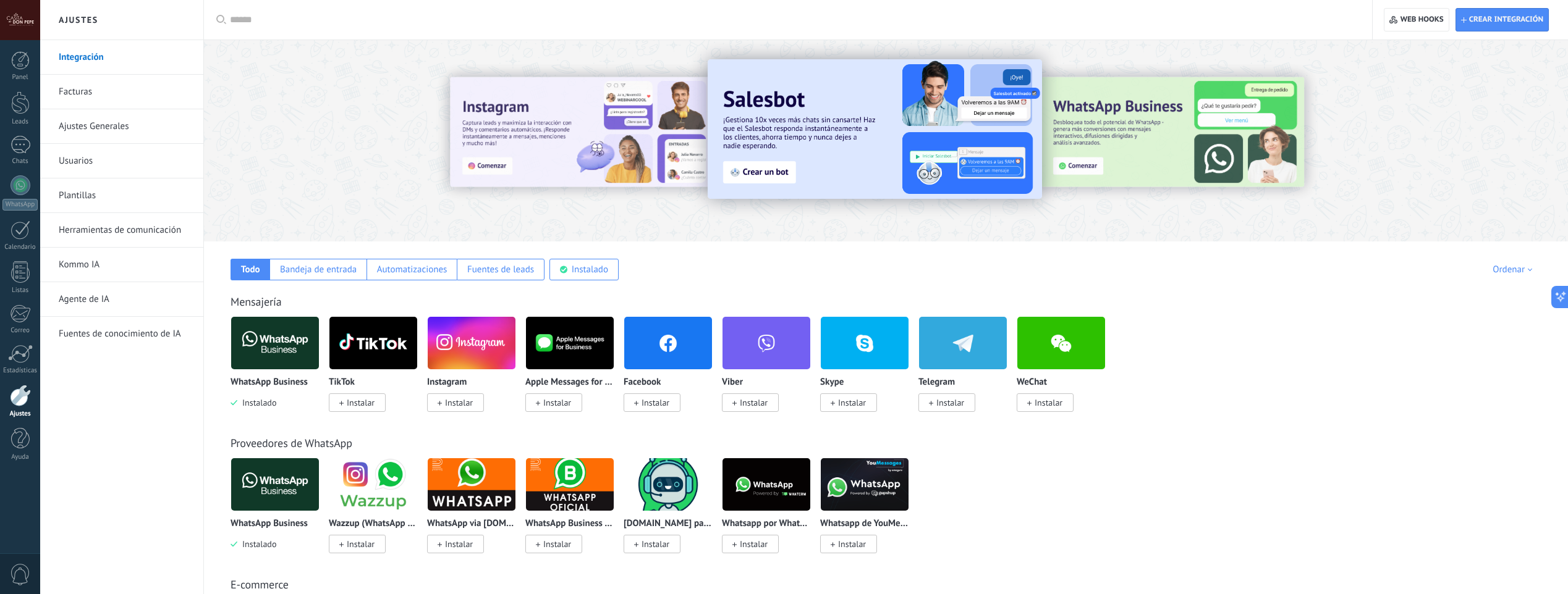
click at [370, 20] on input "text" at bounding box center [792, 20] width 1125 height 13
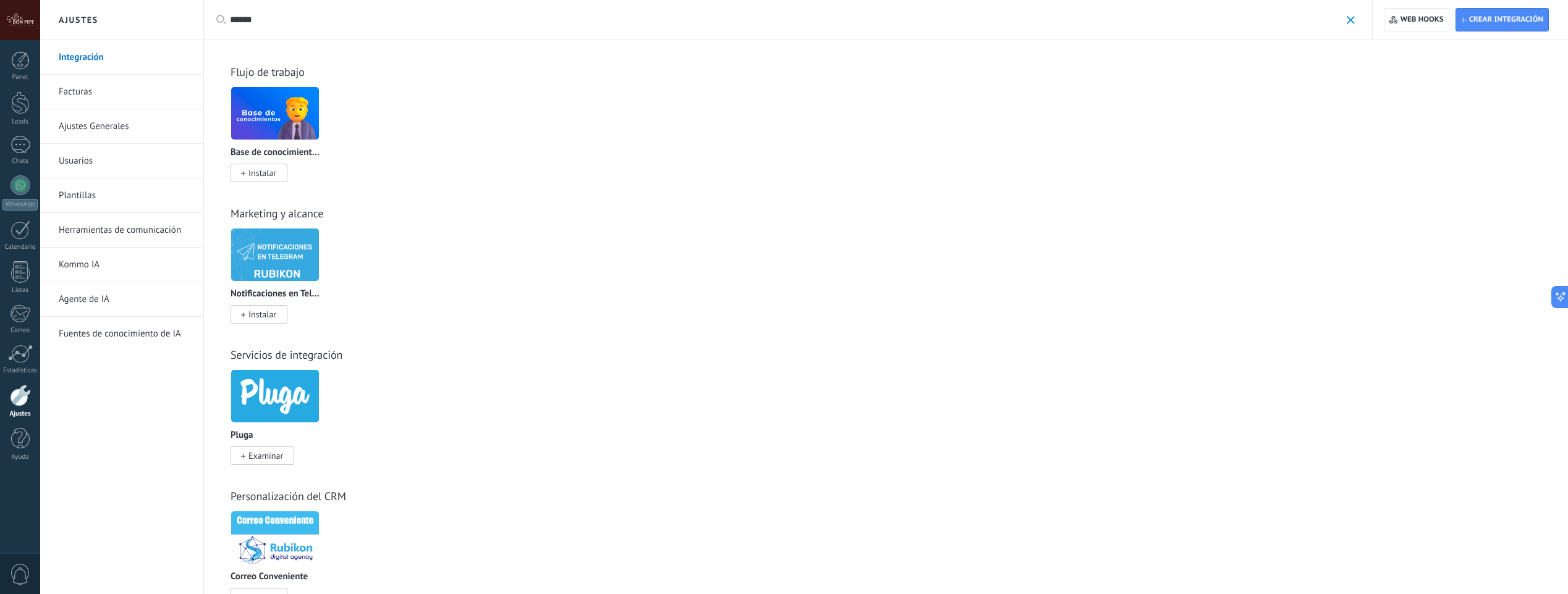
paste input "********"
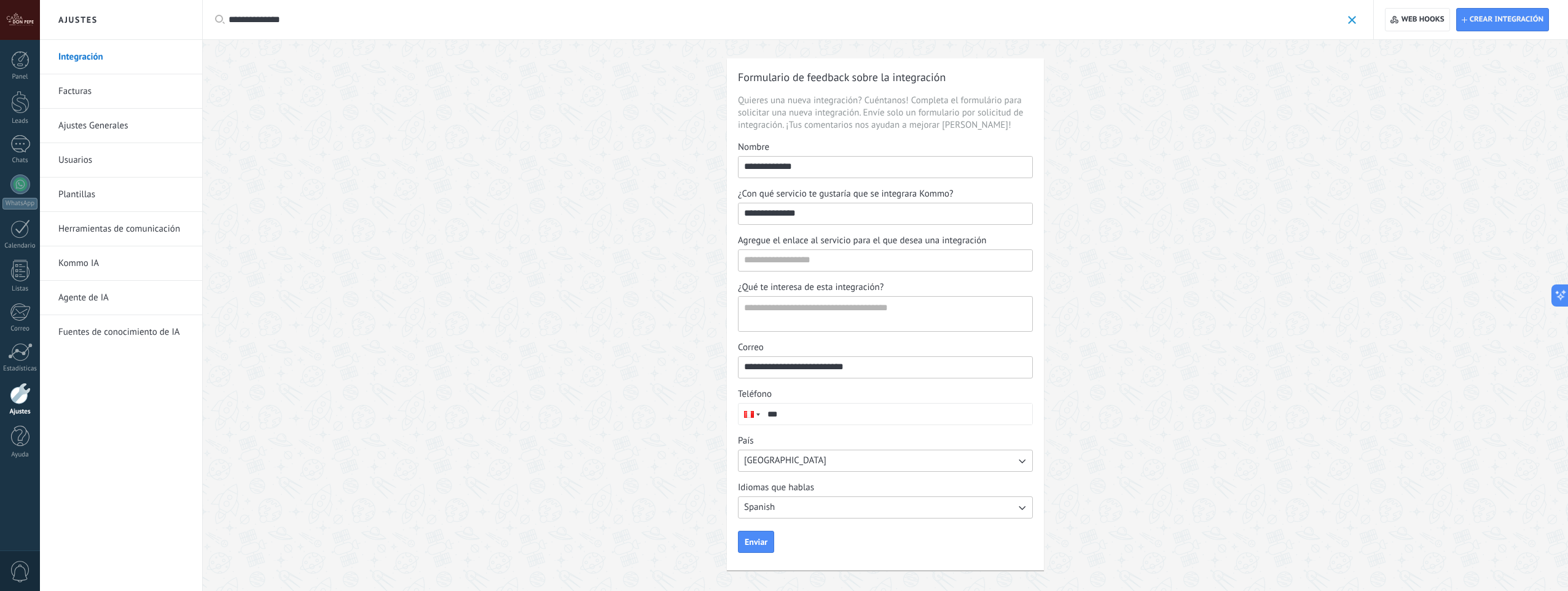
type input "**********"
click at [788, 256] on input "Agregue el enlace al servicio para el que desea una integración" at bounding box center [885, 260] width 294 height 20
click at [111, 127] on link "Ajustes Generales" at bounding box center [124, 126] width 132 height 35
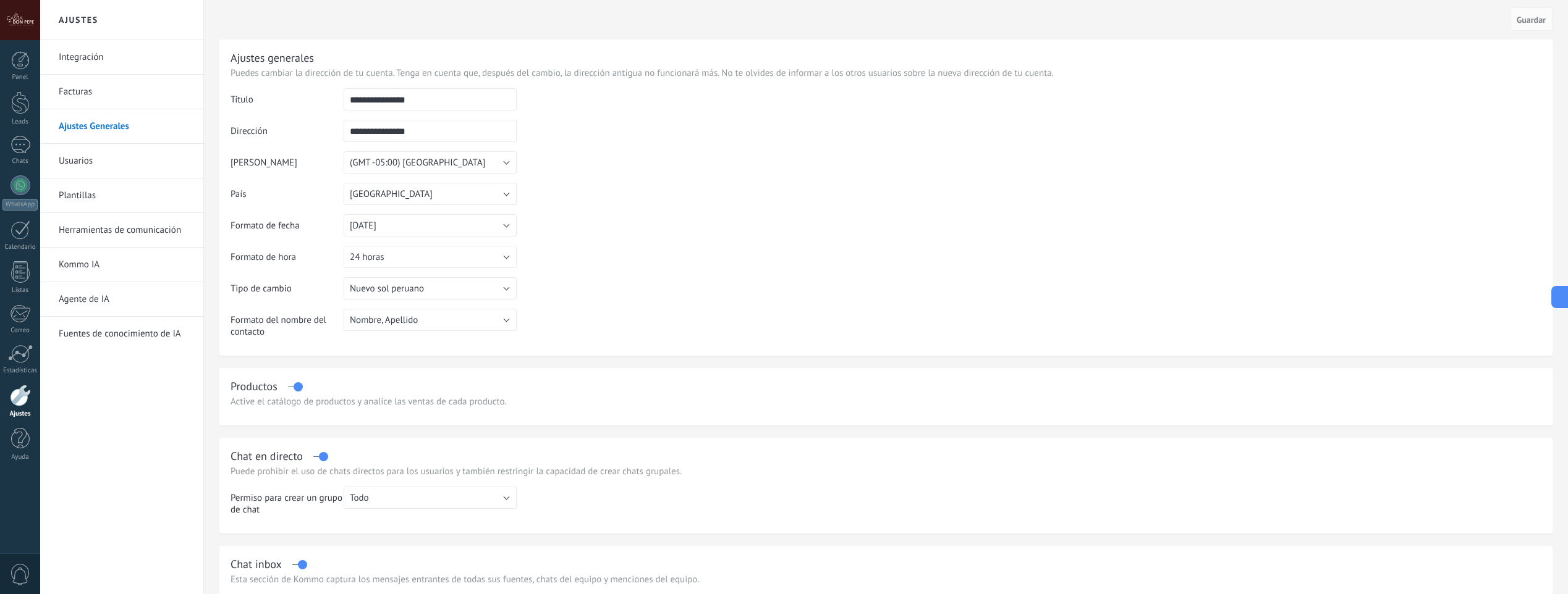
click at [109, 162] on link "Usuarios" at bounding box center [125, 161] width 132 height 35
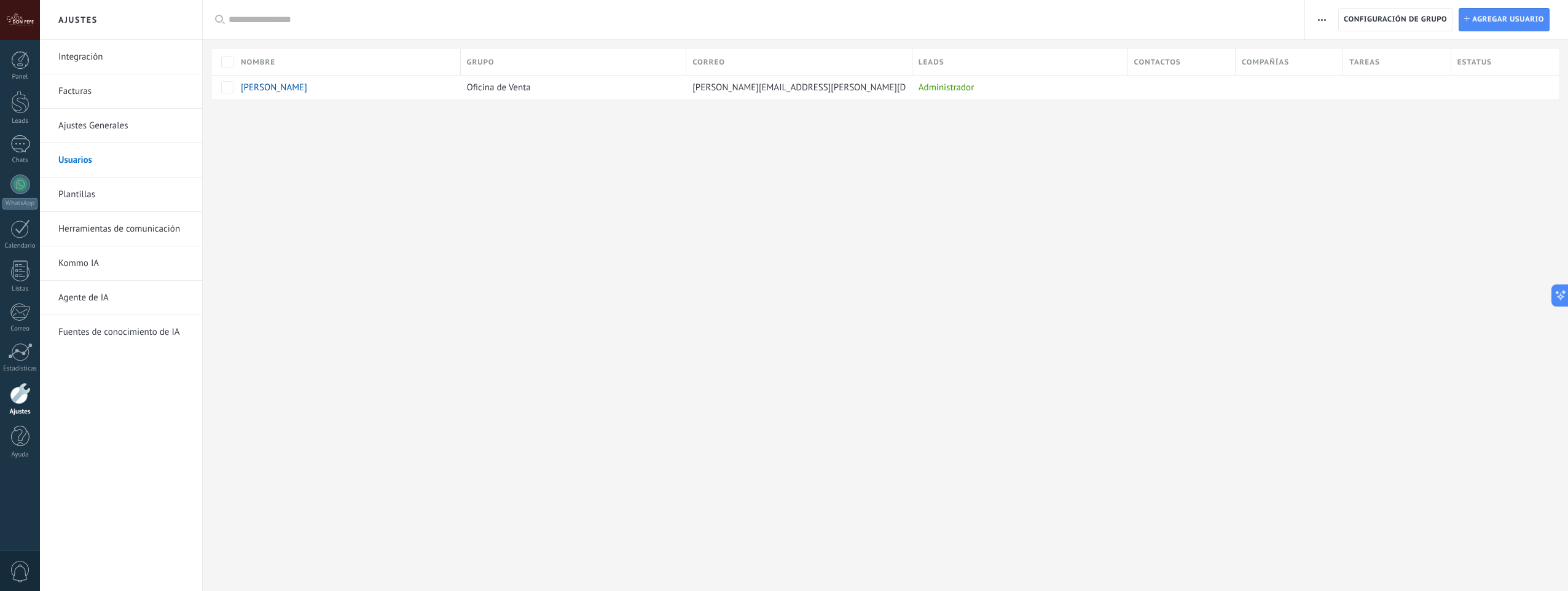
click at [123, 195] on link "Plantillas" at bounding box center [124, 195] width 132 height 35
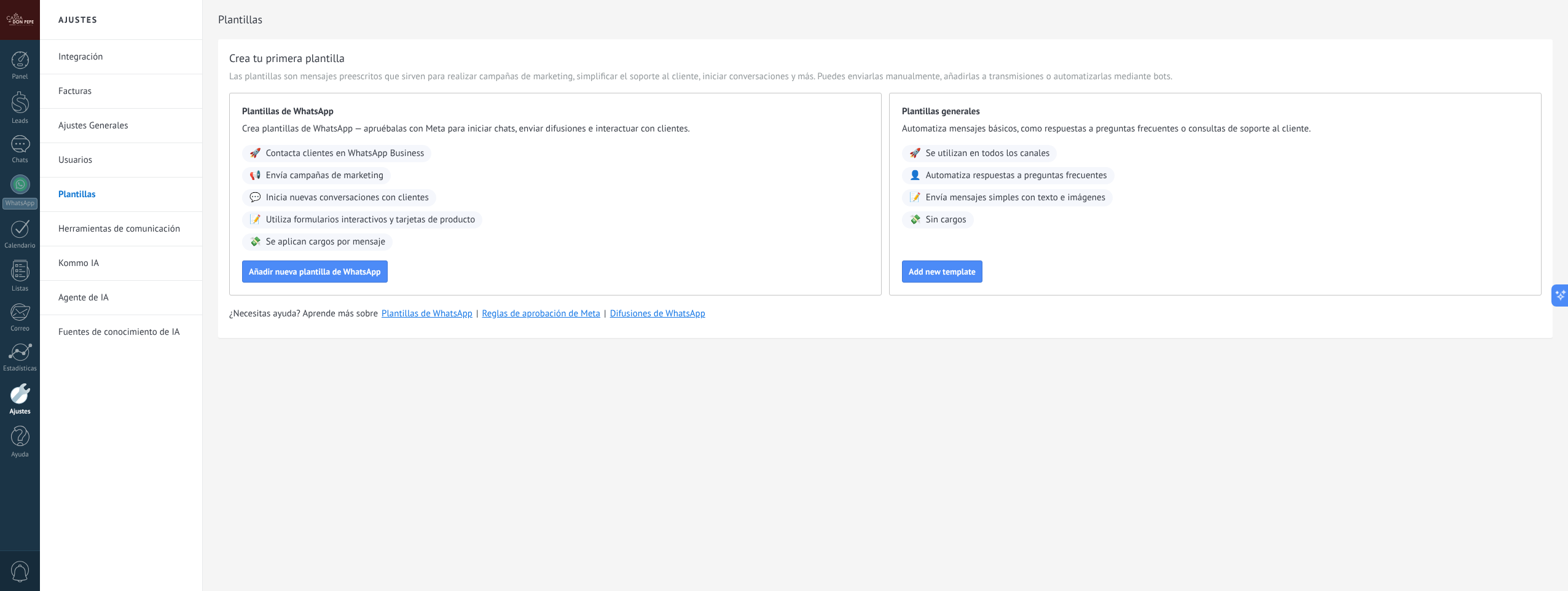
click at [123, 230] on link "Herramientas de comunicación" at bounding box center [124, 229] width 132 height 35
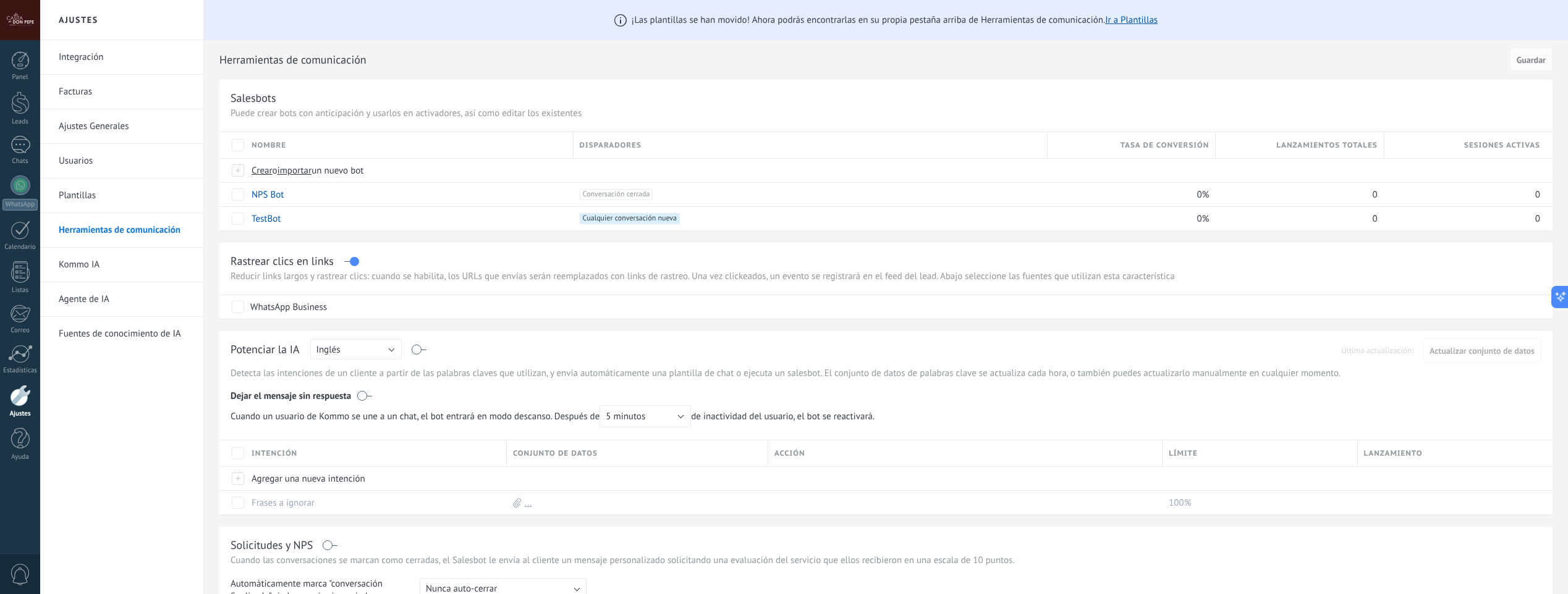
click at [97, 271] on link "Kommo IA" at bounding box center [125, 265] width 132 height 35
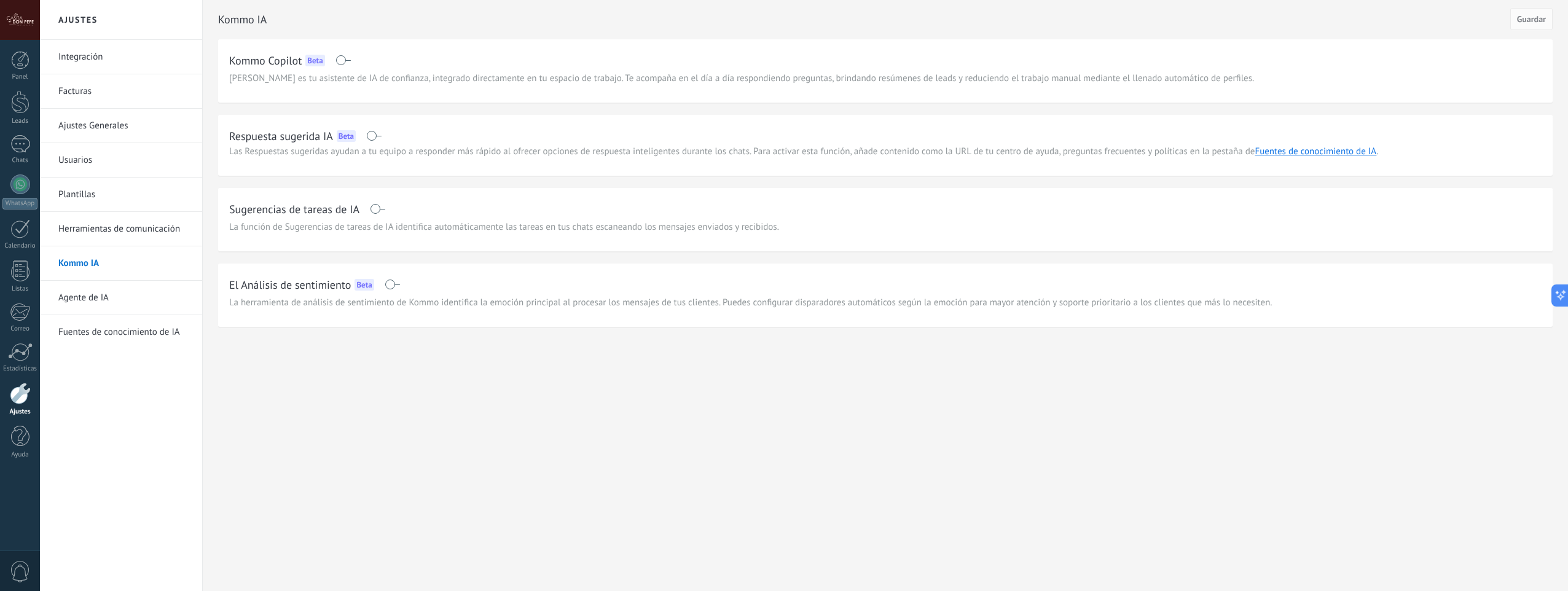
click at [105, 298] on link "Agente de IA" at bounding box center [124, 299] width 132 height 35
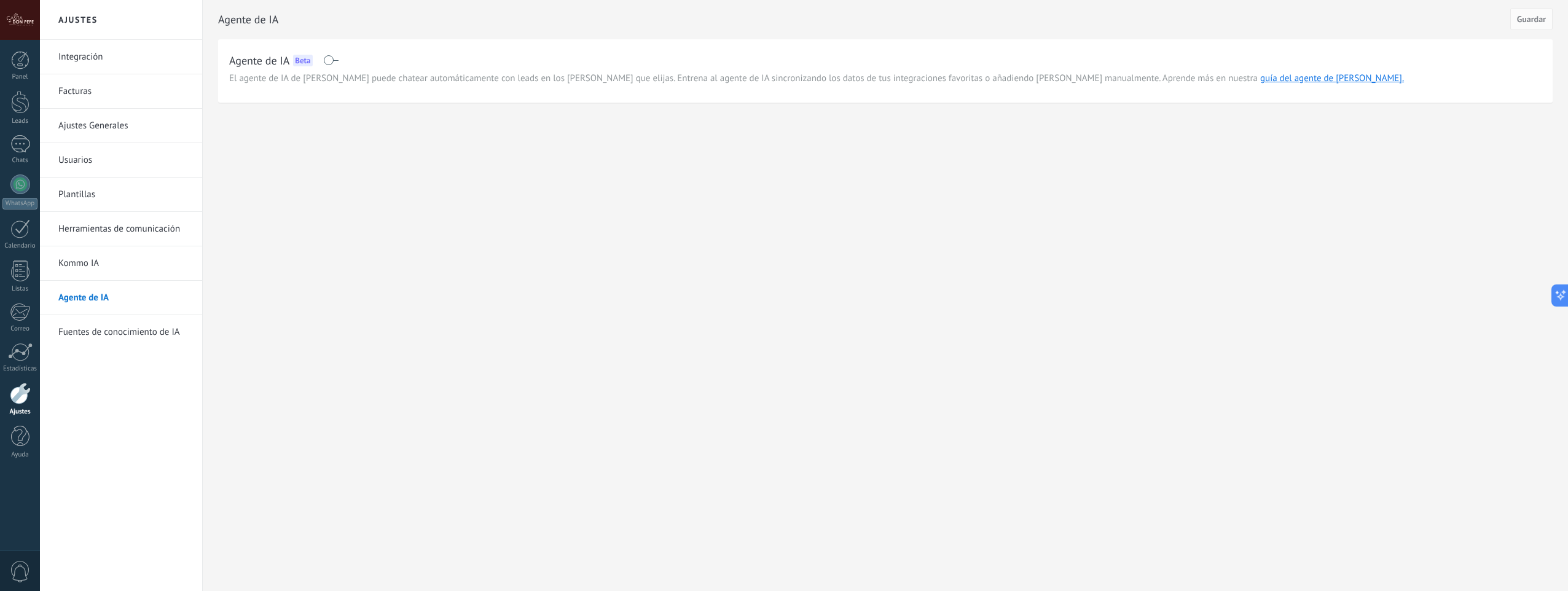
click at [113, 337] on link "Fuentes de conocimiento de IA" at bounding box center [124, 332] width 132 height 35
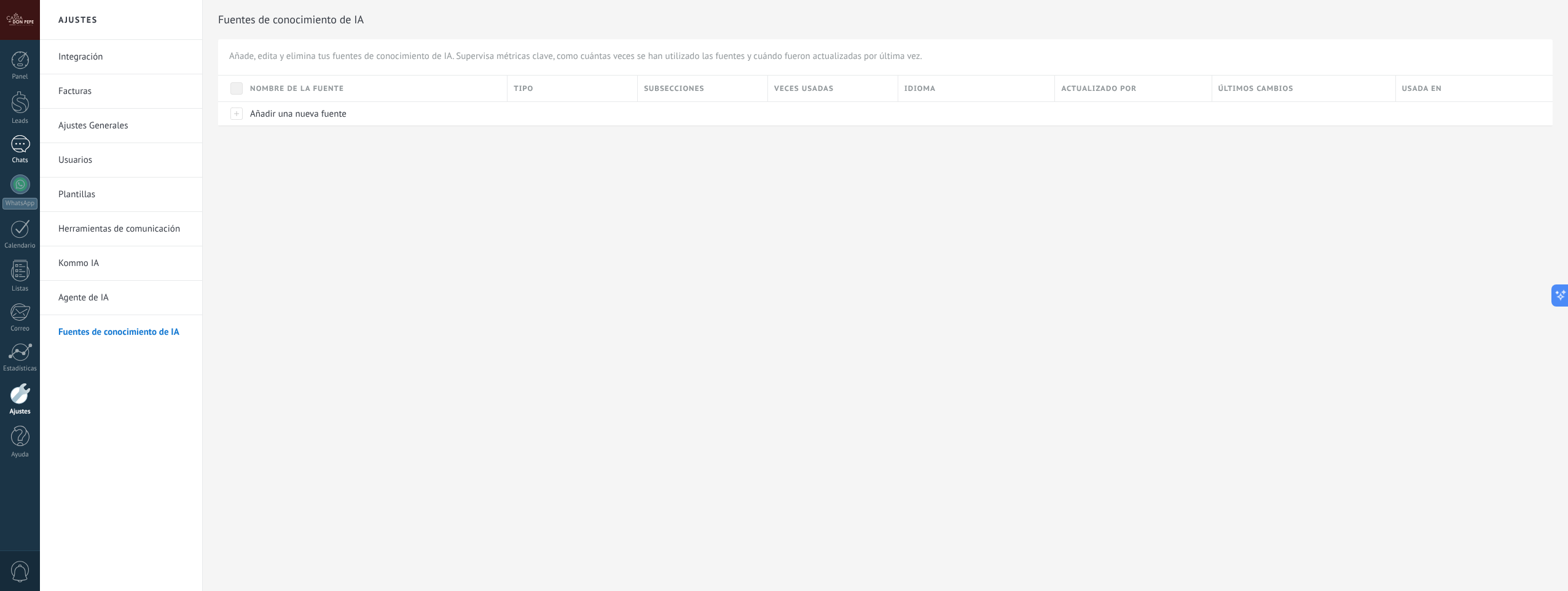
click at [26, 147] on div at bounding box center [20, 144] width 20 height 18
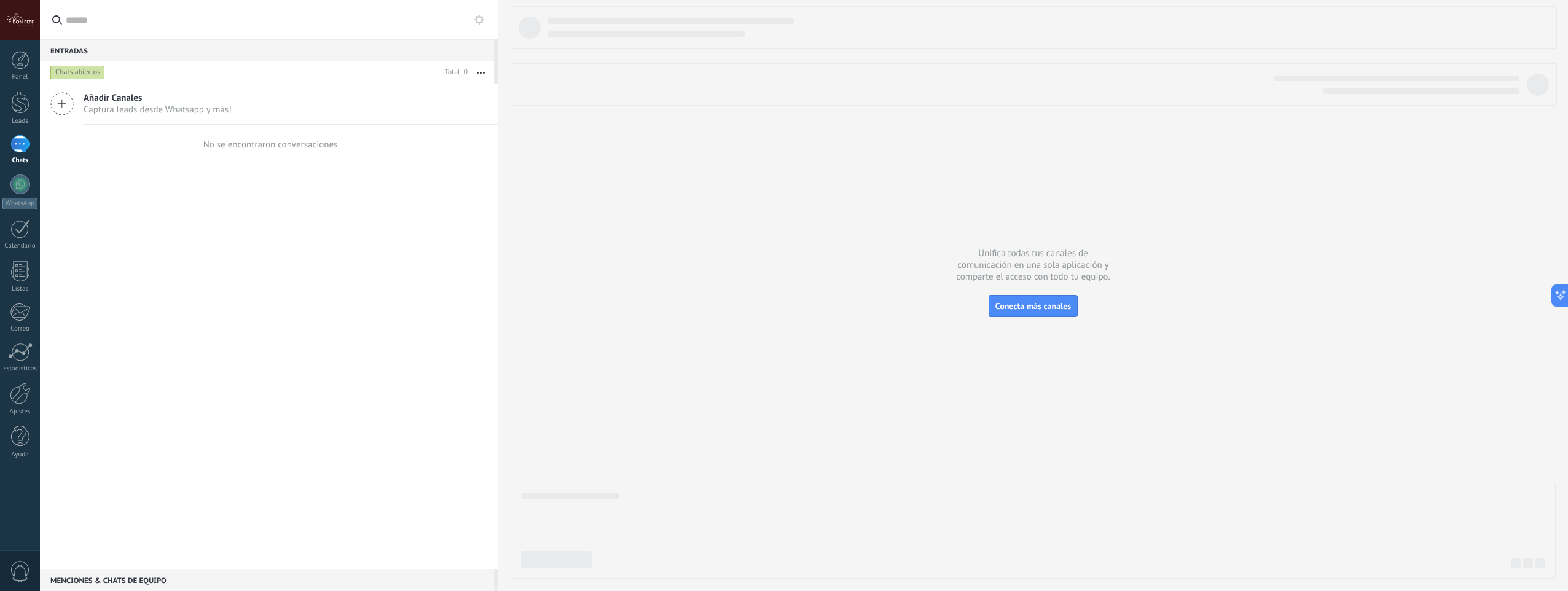
click at [92, 75] on div "Chats abiertos" at bounding box center [77, 73] width 55 height 15
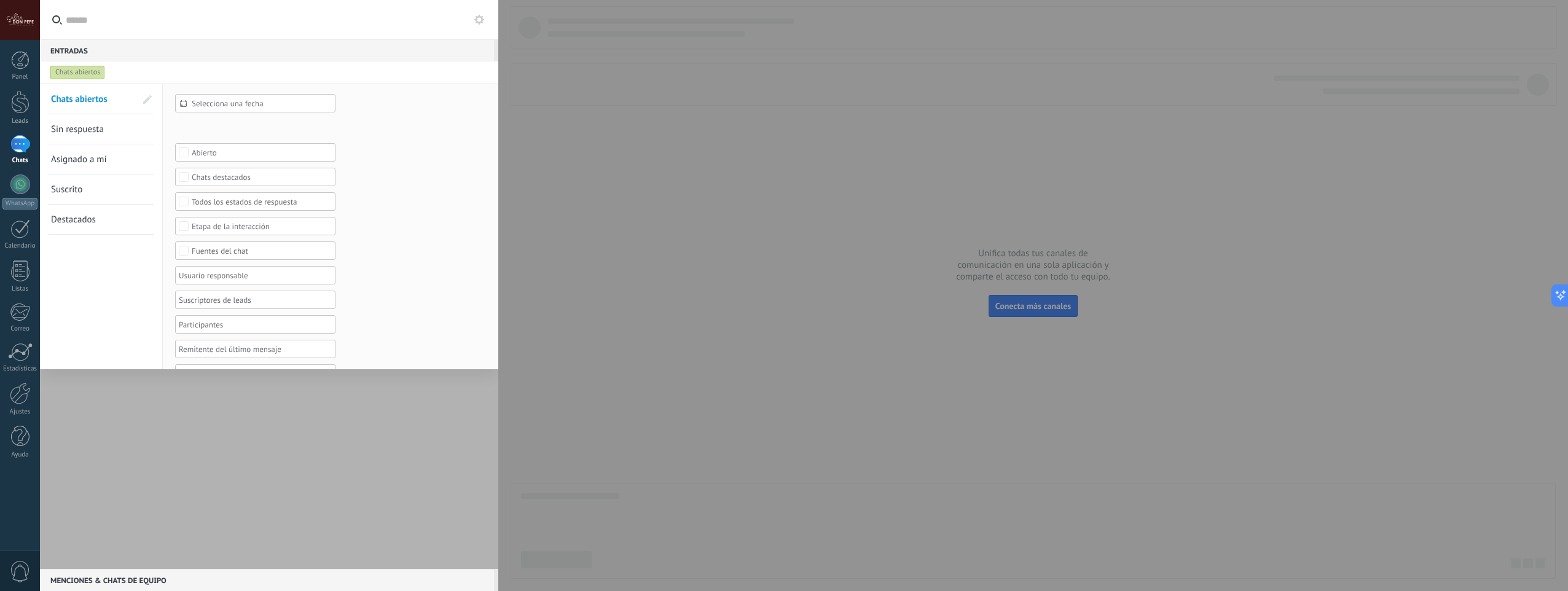
click at [224, 425] on div at bounding box center [269, 326] width 459 height 486
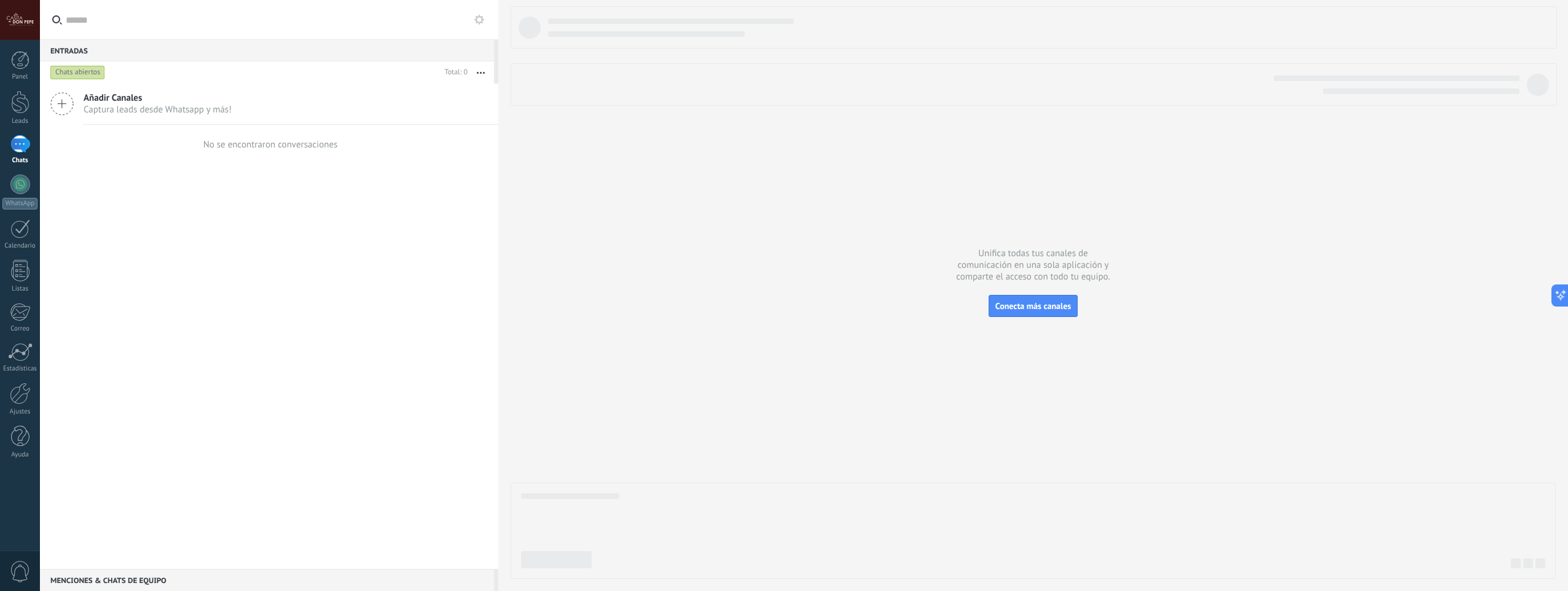
click at [129, 99] on span "Añadir Canales" at bounding box center [157, 98] width 148 height 12
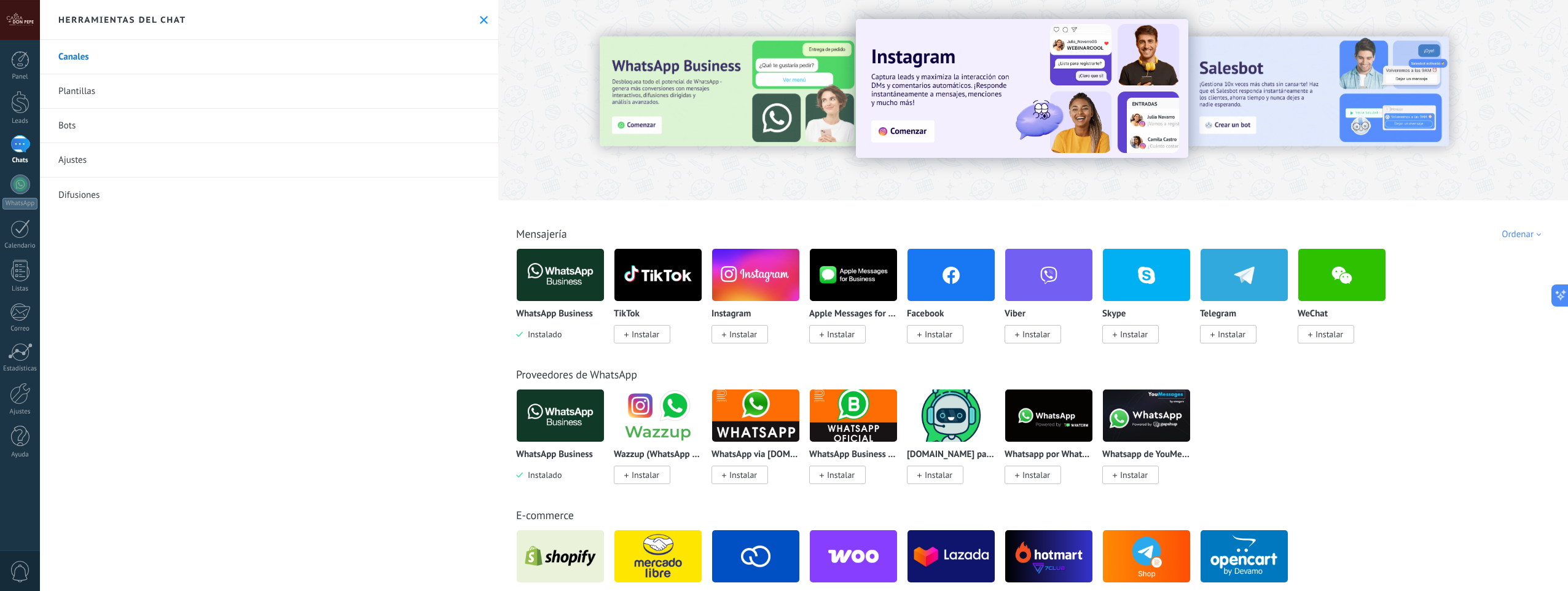
click at [103, 86] on link "Plantillas" at bounding box center [269, 92] width 459 height 35
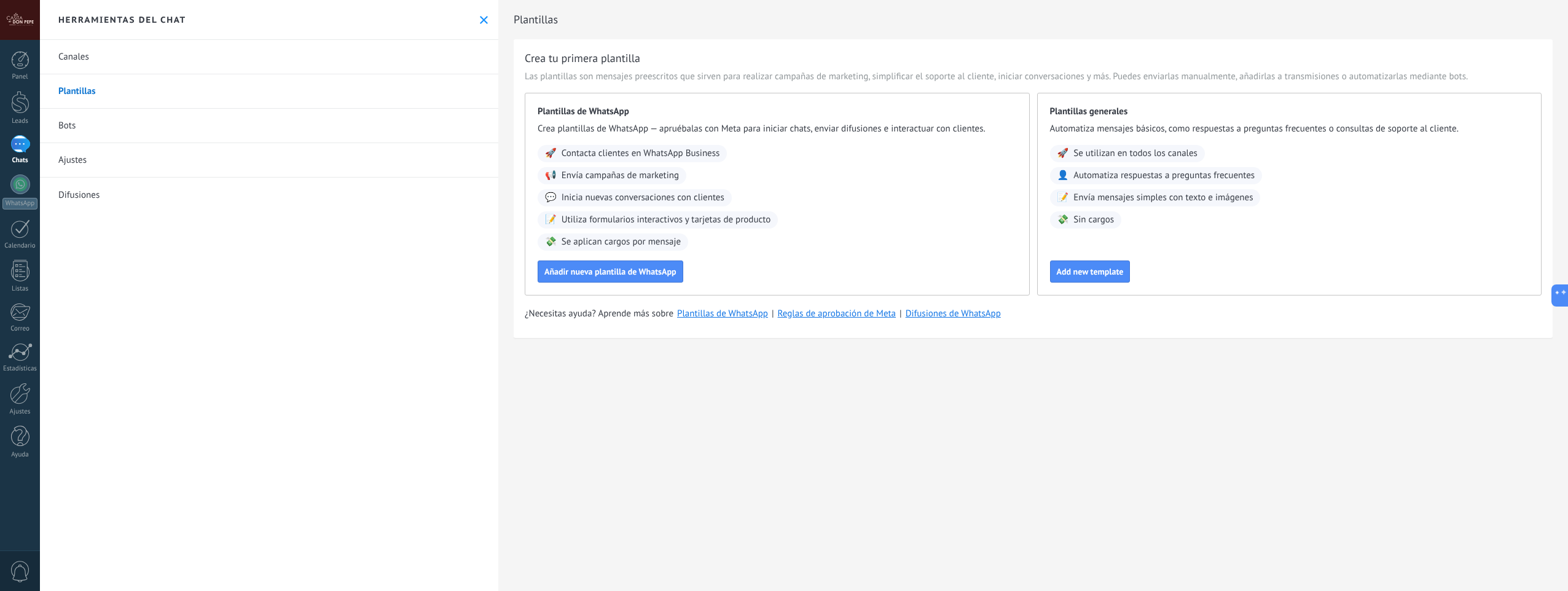
click at [98, 117] on link "Bots" at bounding box center [269, 126] width 459 height 35
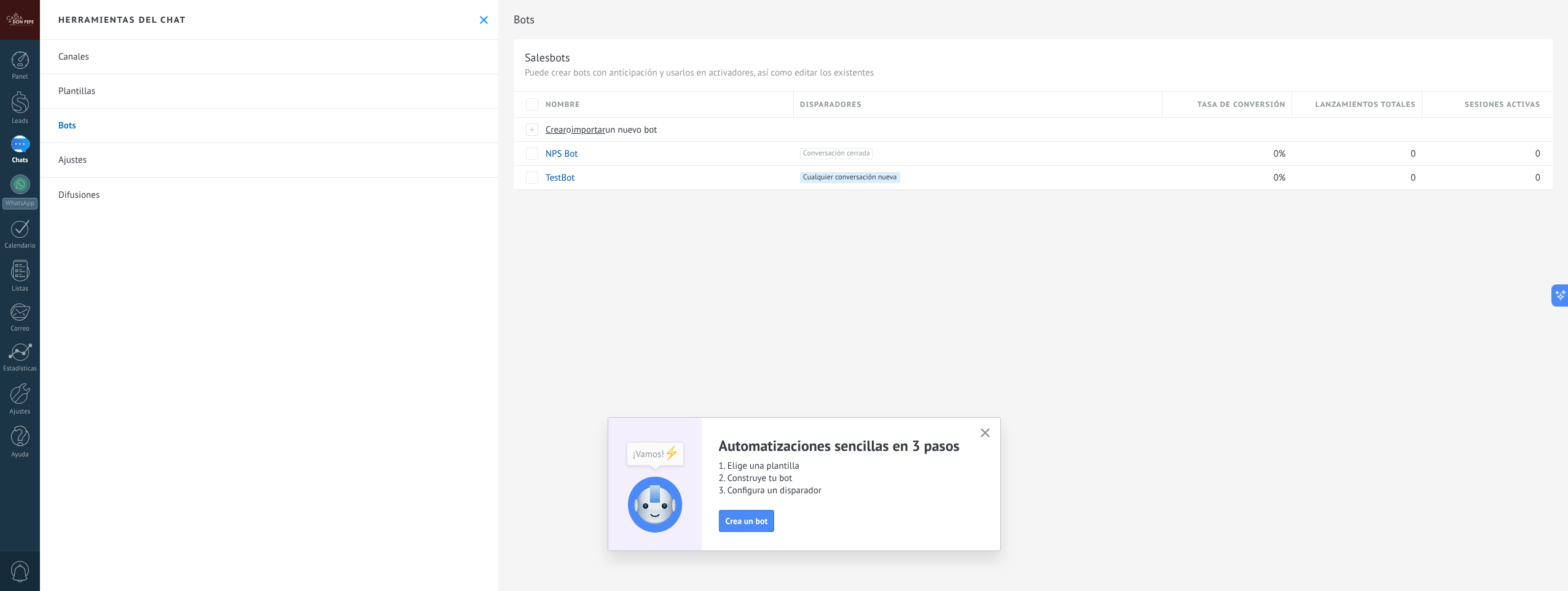
click at [91, 169] on link "Ajustes" at bounding box center [269, 160] width 459 height 35
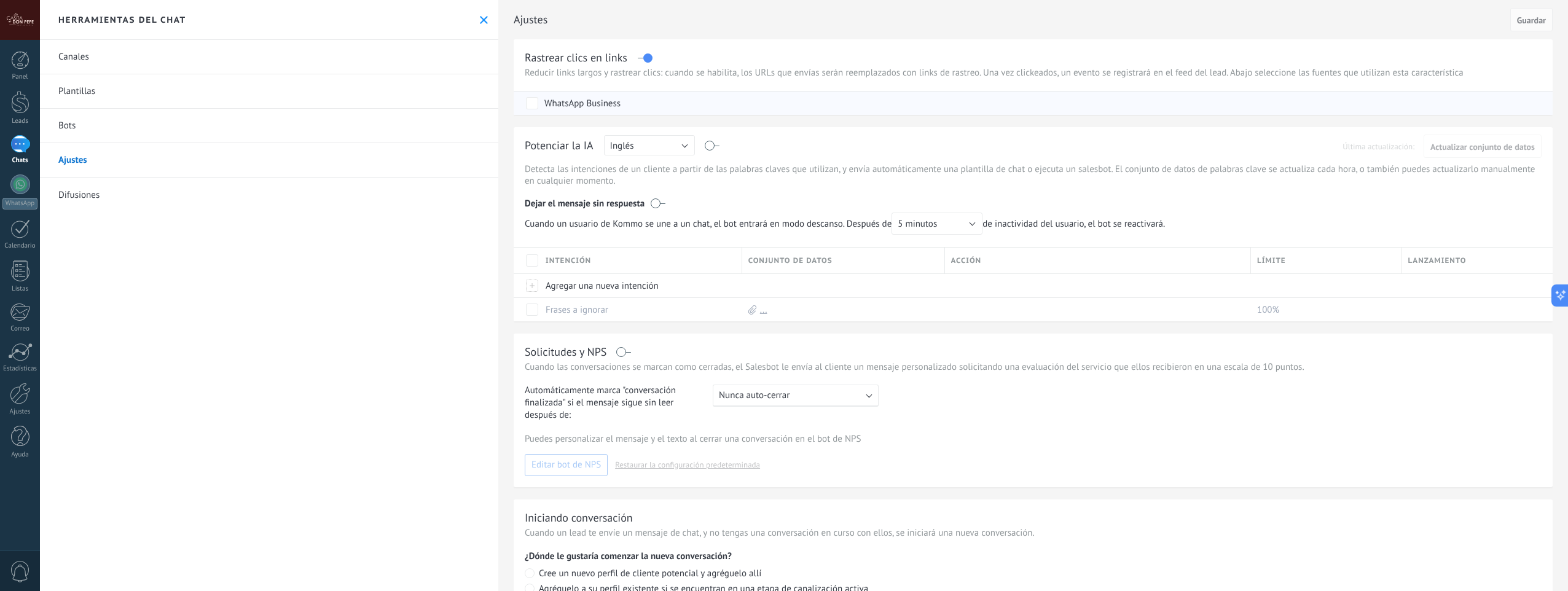
click at [537, 112] on div "WhatsApp Business" at bounding box center [1035, 103] width 1018 height 23
click at [531, 112] on div "WhatsApp Business" at bounding box center [1035, 103] width 1018 height 23
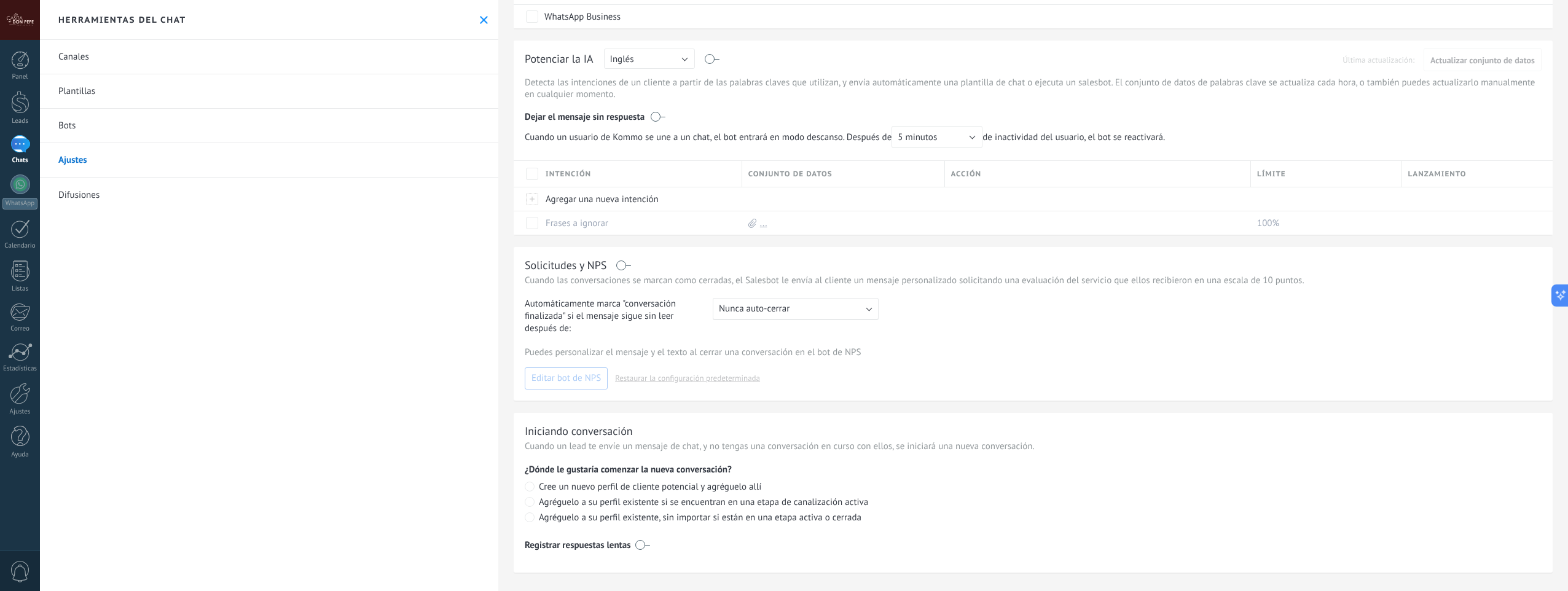
scroll to position [95, 0]
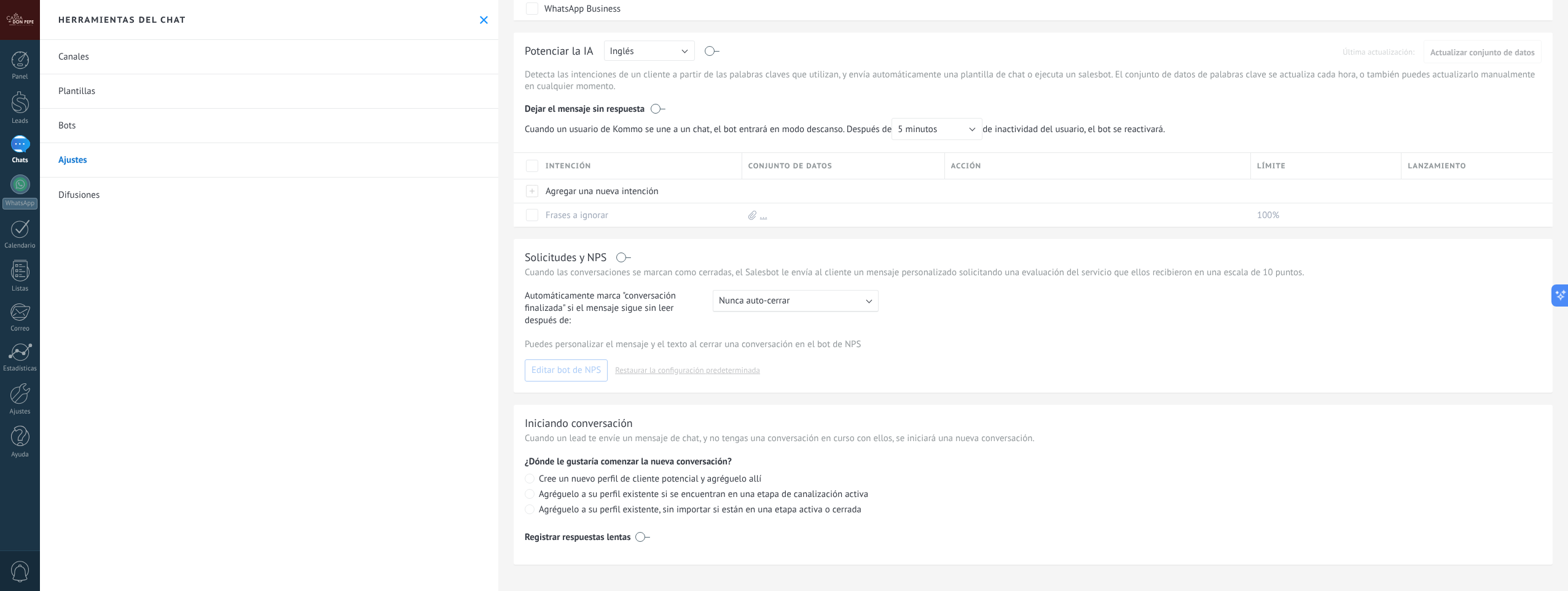
click at [164, 204] on link "Difusiones" at bounding box center [269, 195] width 459 height 35
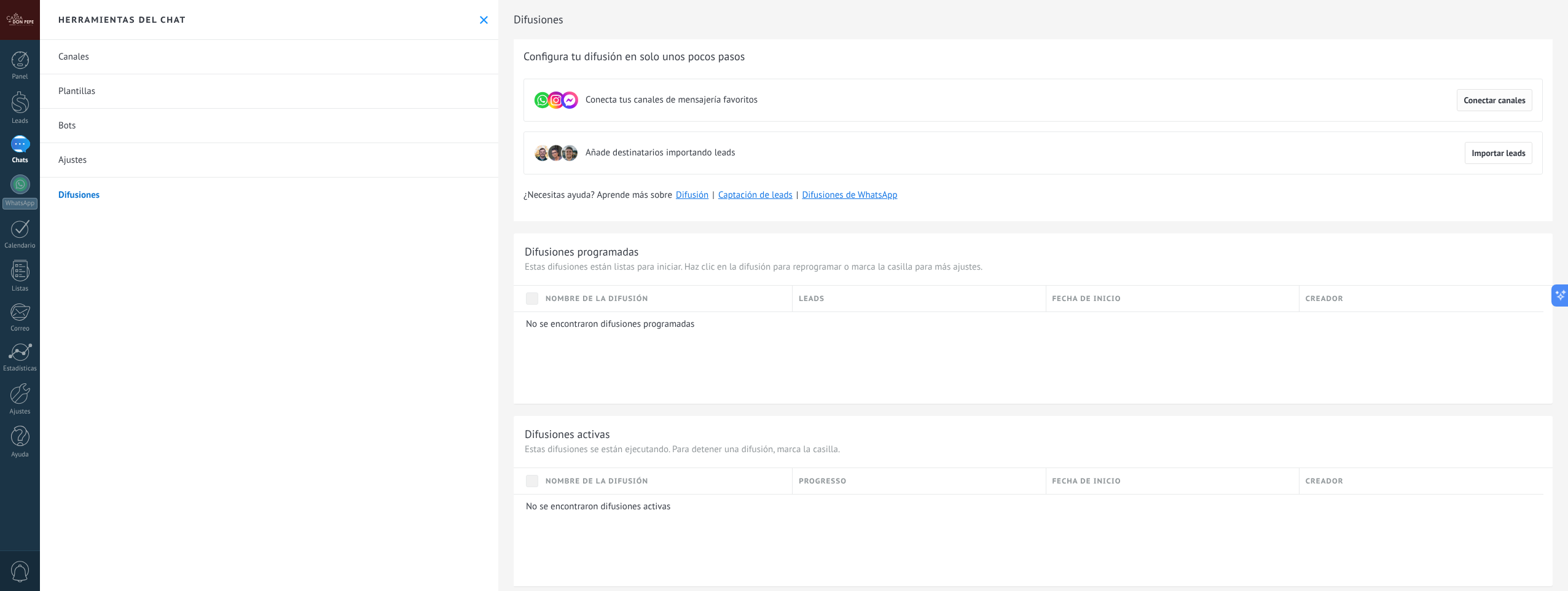
click at [1506, 103] on span "Conectar canales" at bounding box center [1494, 100] width 62 height 8
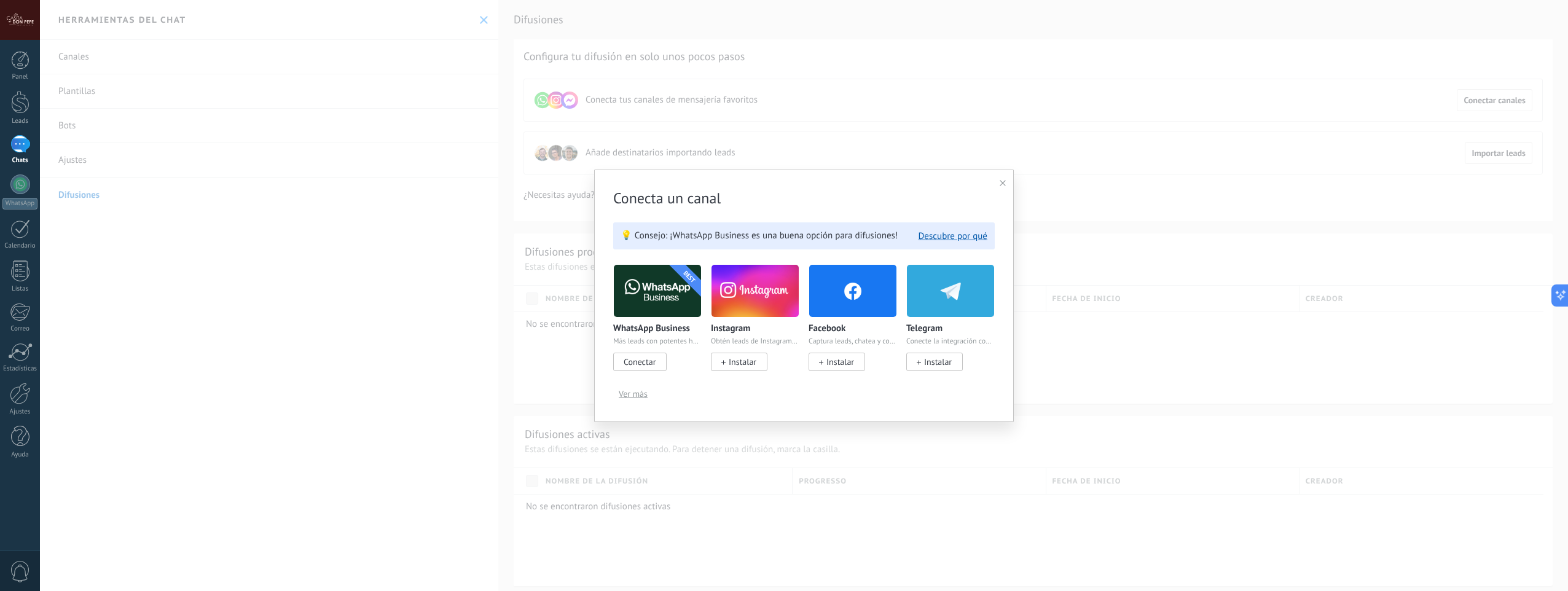
click at [644, 395] on span "Ver más" at bounding box center [633, 393] width 29 height 8
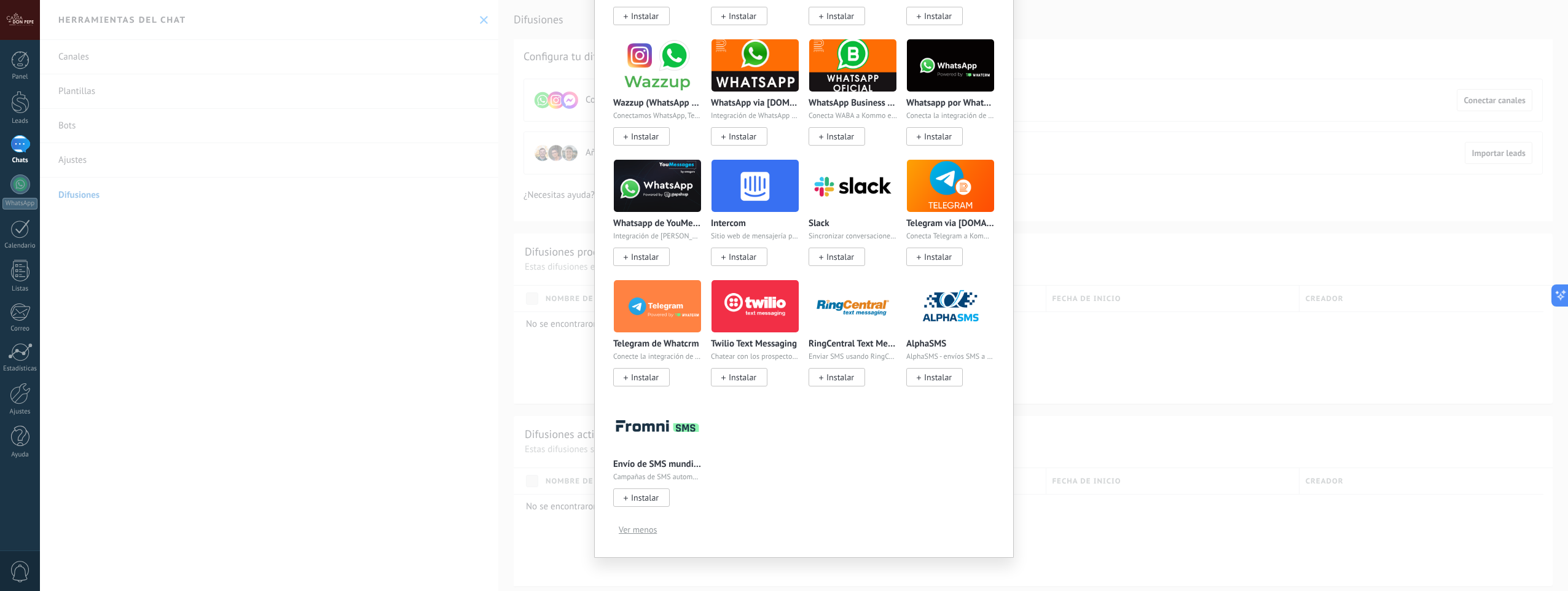
scroll to position [344, 0]
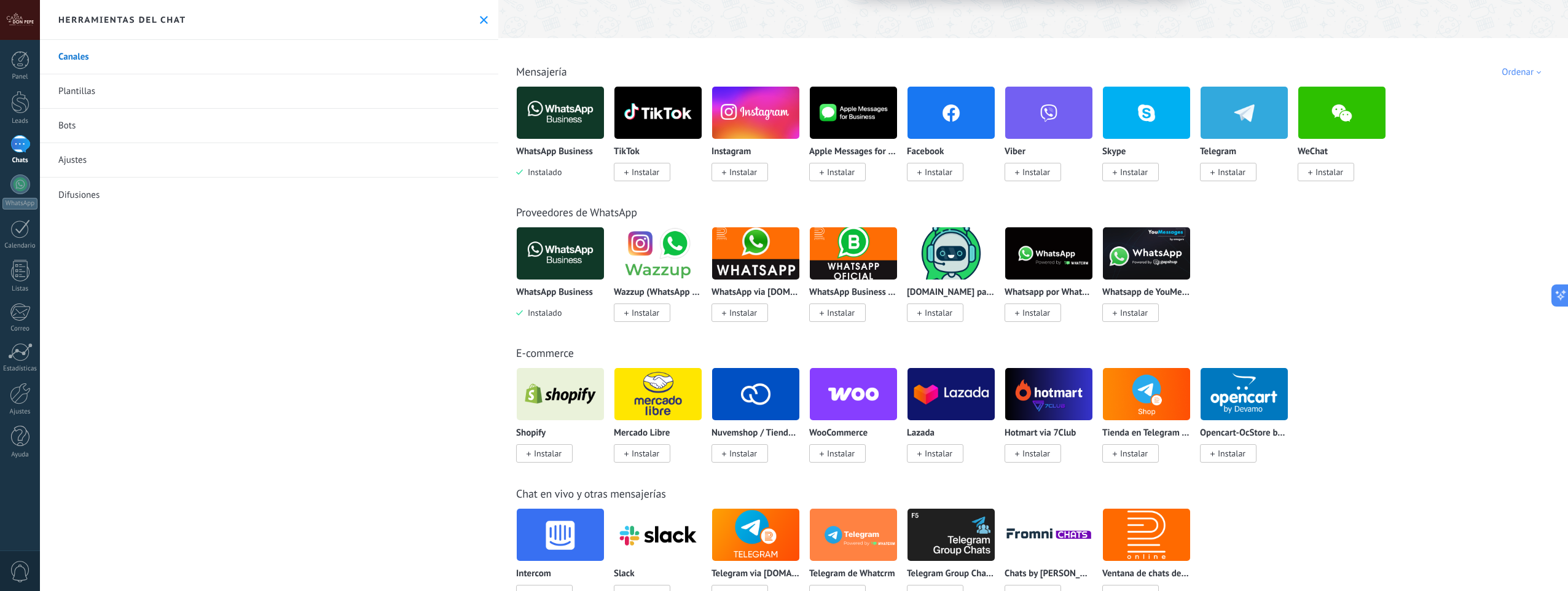
scroll to position [123, 0]
